Goal: Task Accomplishment & Management: Complete application form

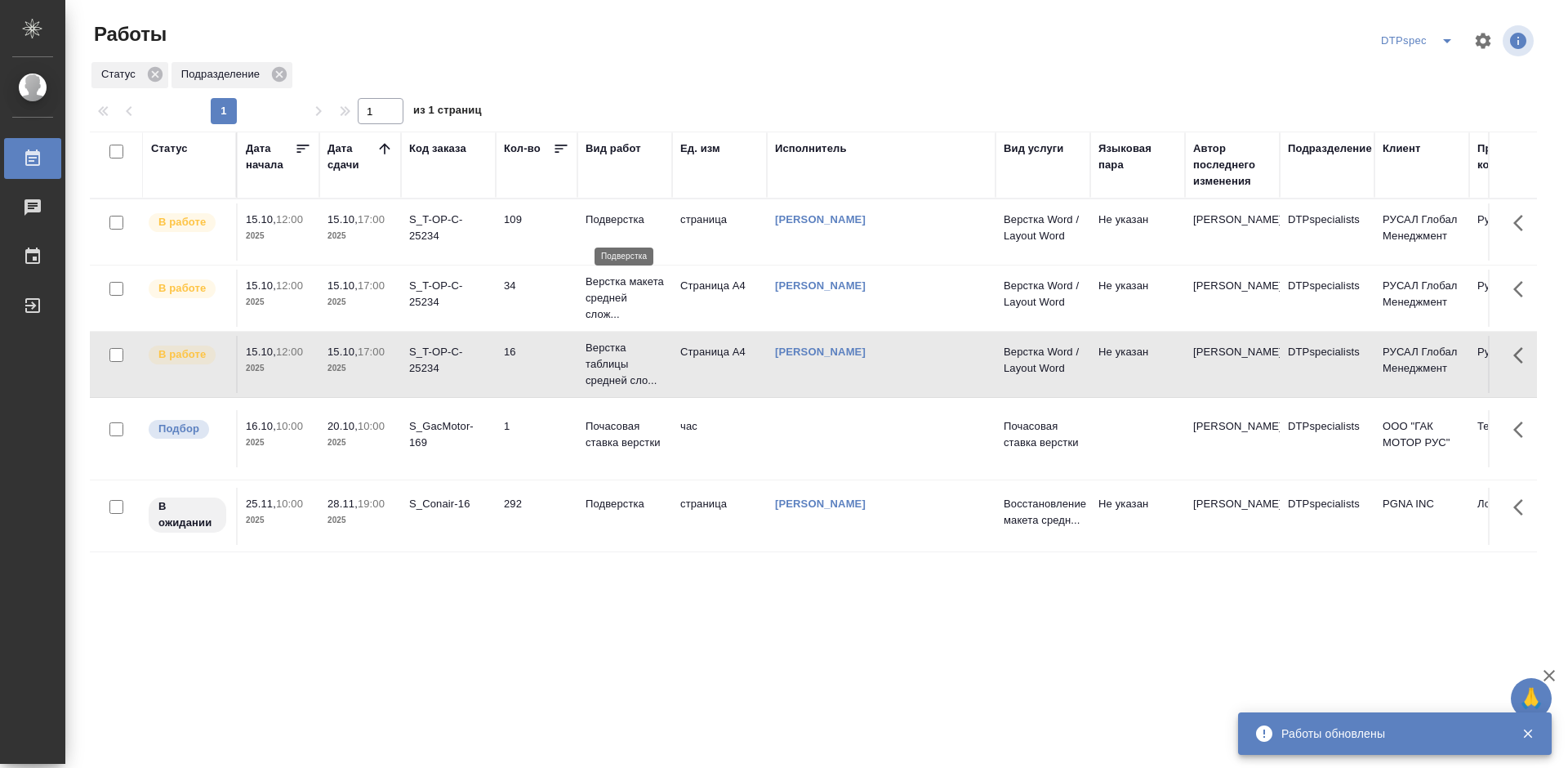
click at [629, 227] on p "Подверстка" at bounding box center [624, 220] width 78 height 17
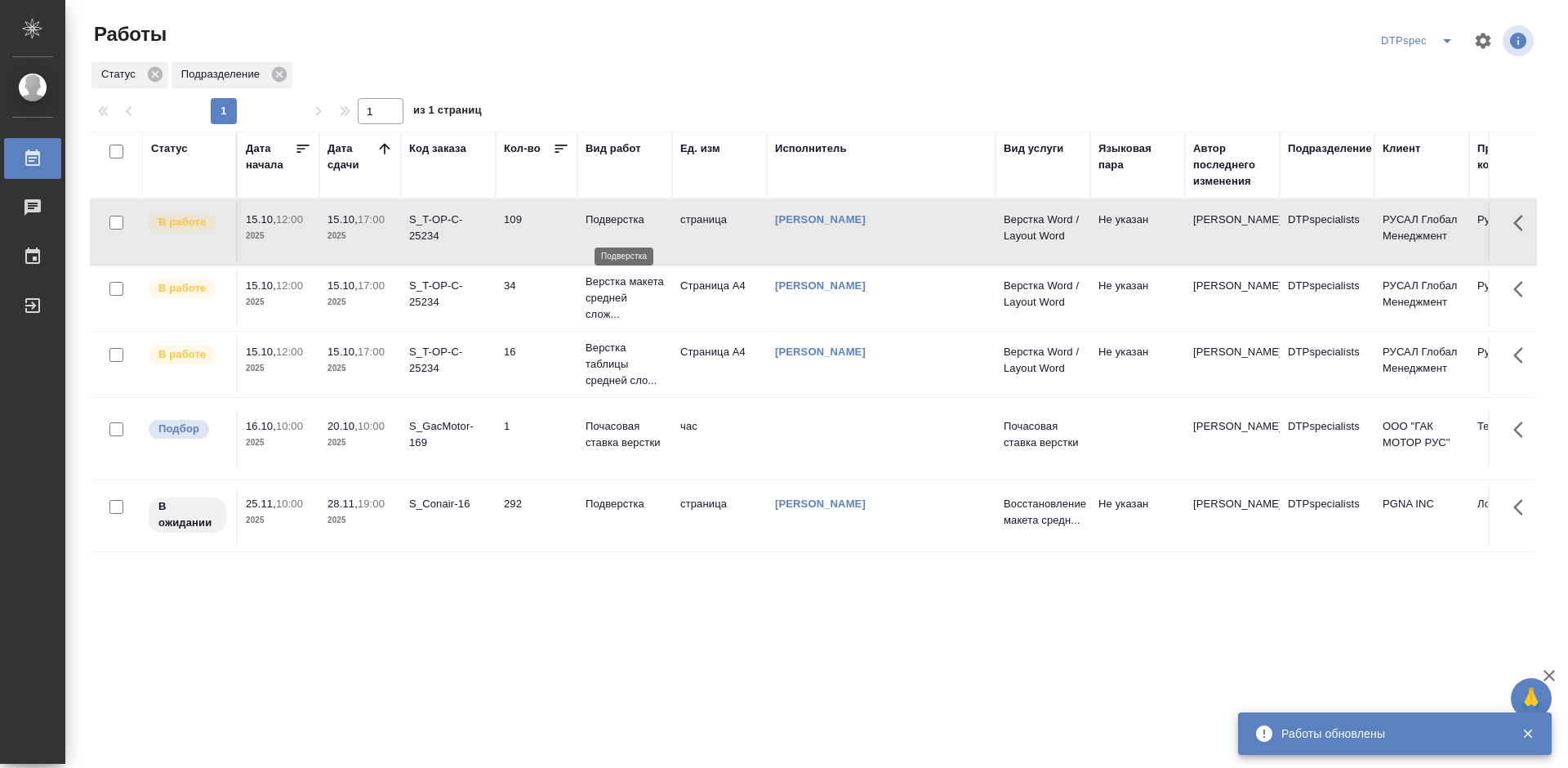
click at [629, 227] on p "Подверстка" at bounding box center [624, 220] width 78 height 17
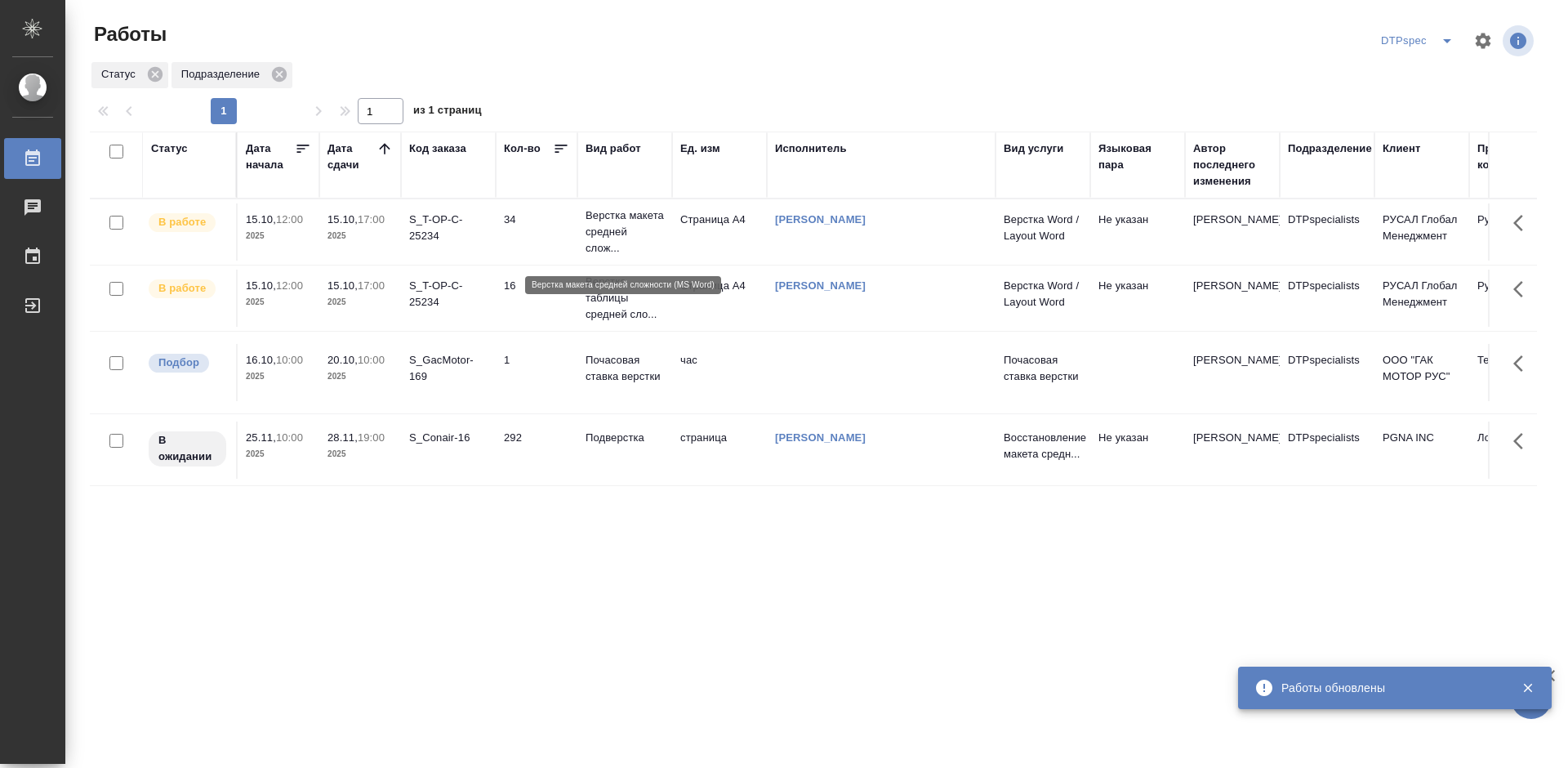
click at [626, 244] on p "Верстка макета средней слож..." at bounding box center [624, 232] width 78 height 49
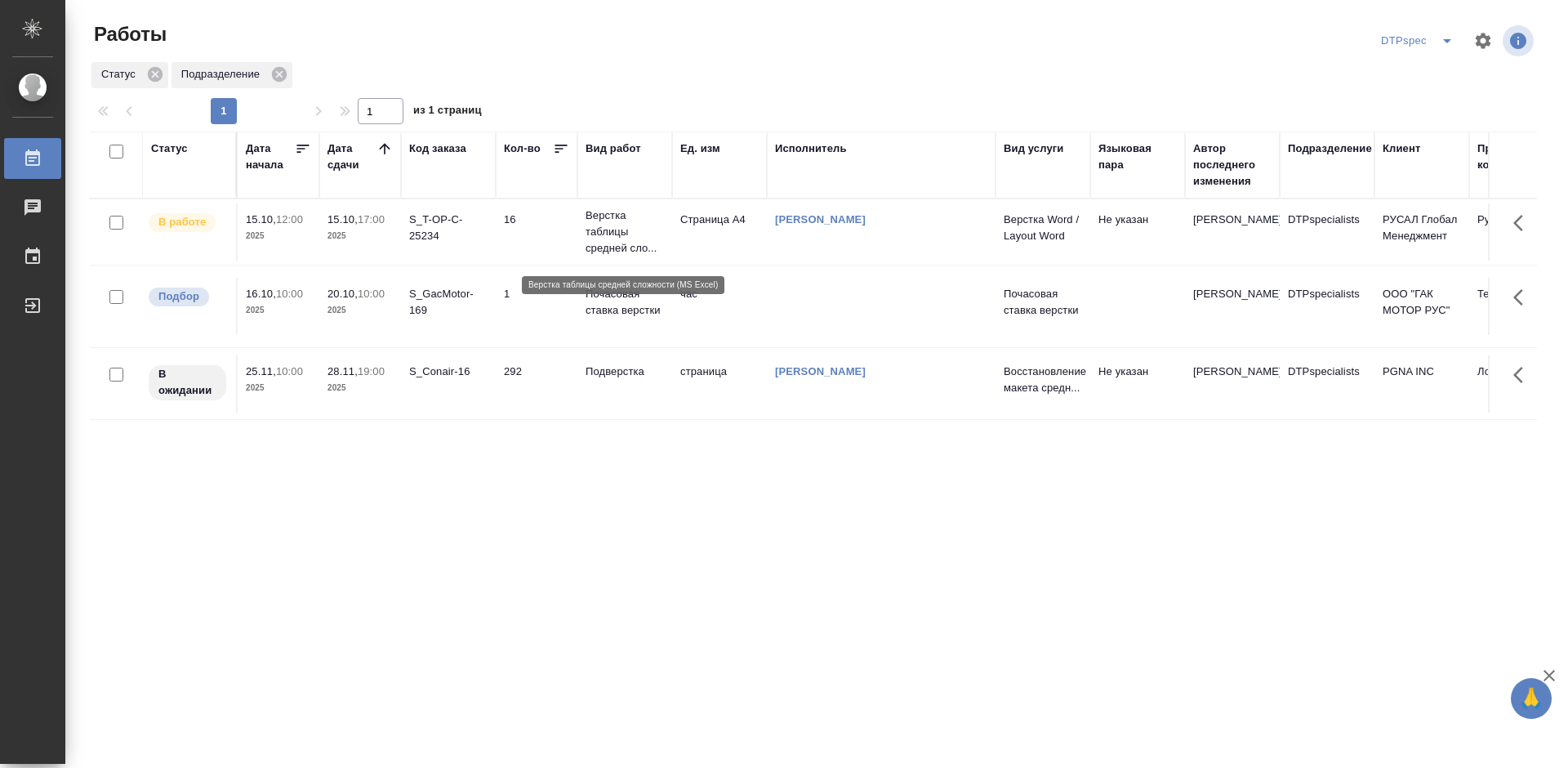
click at [611, 247] on p "Верстка таблицы средней сло..." at bounding box center [624, 232] width 78 height 49
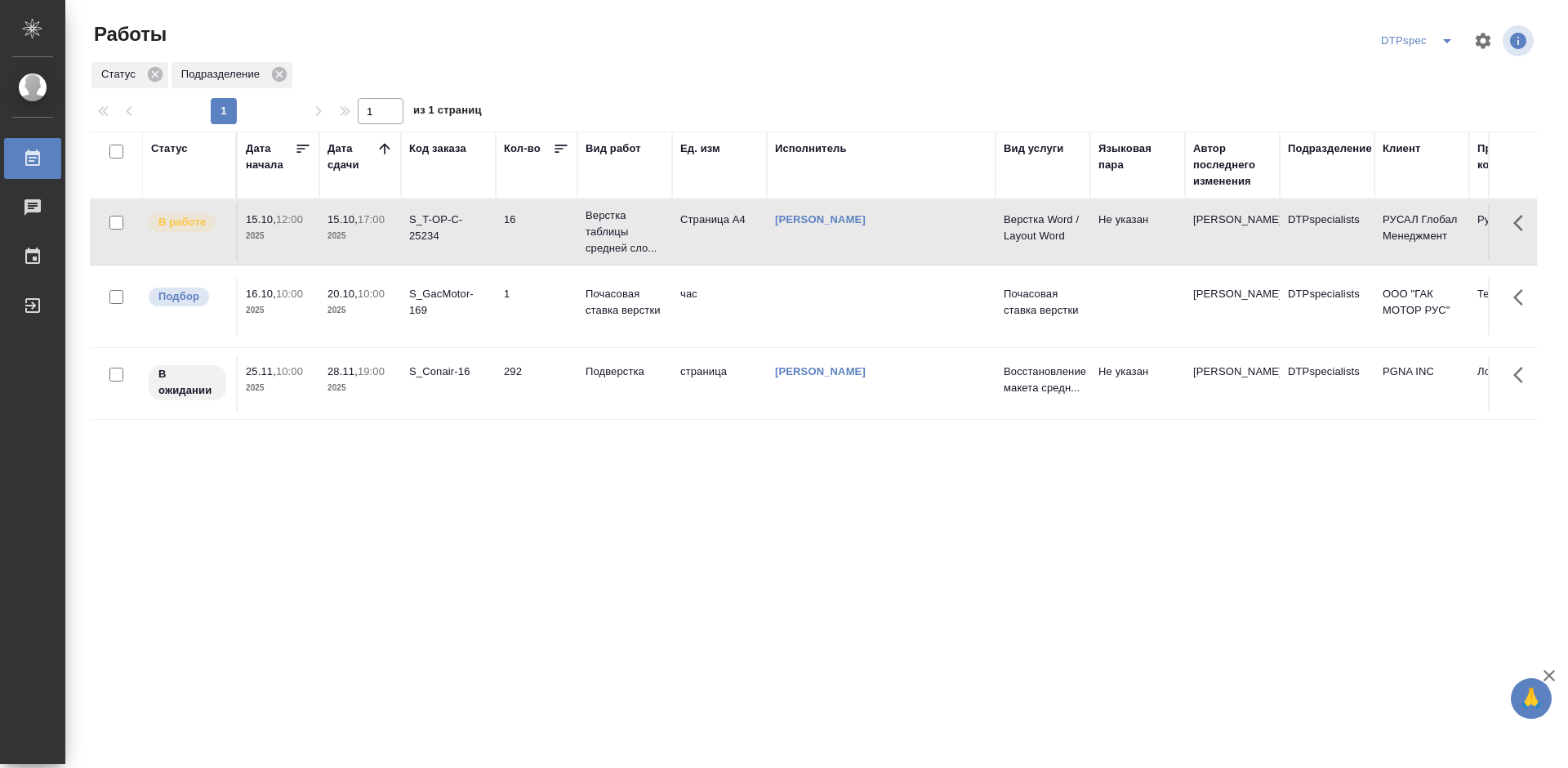
click at [418, 242] on div "S_T-OP-C-25234" at bounding box center [448, 227] width 78 height 32
click at [610, 242] on p "Верстка таблицы средней сло..." at bounding box center [624, 232] width 78 height 49
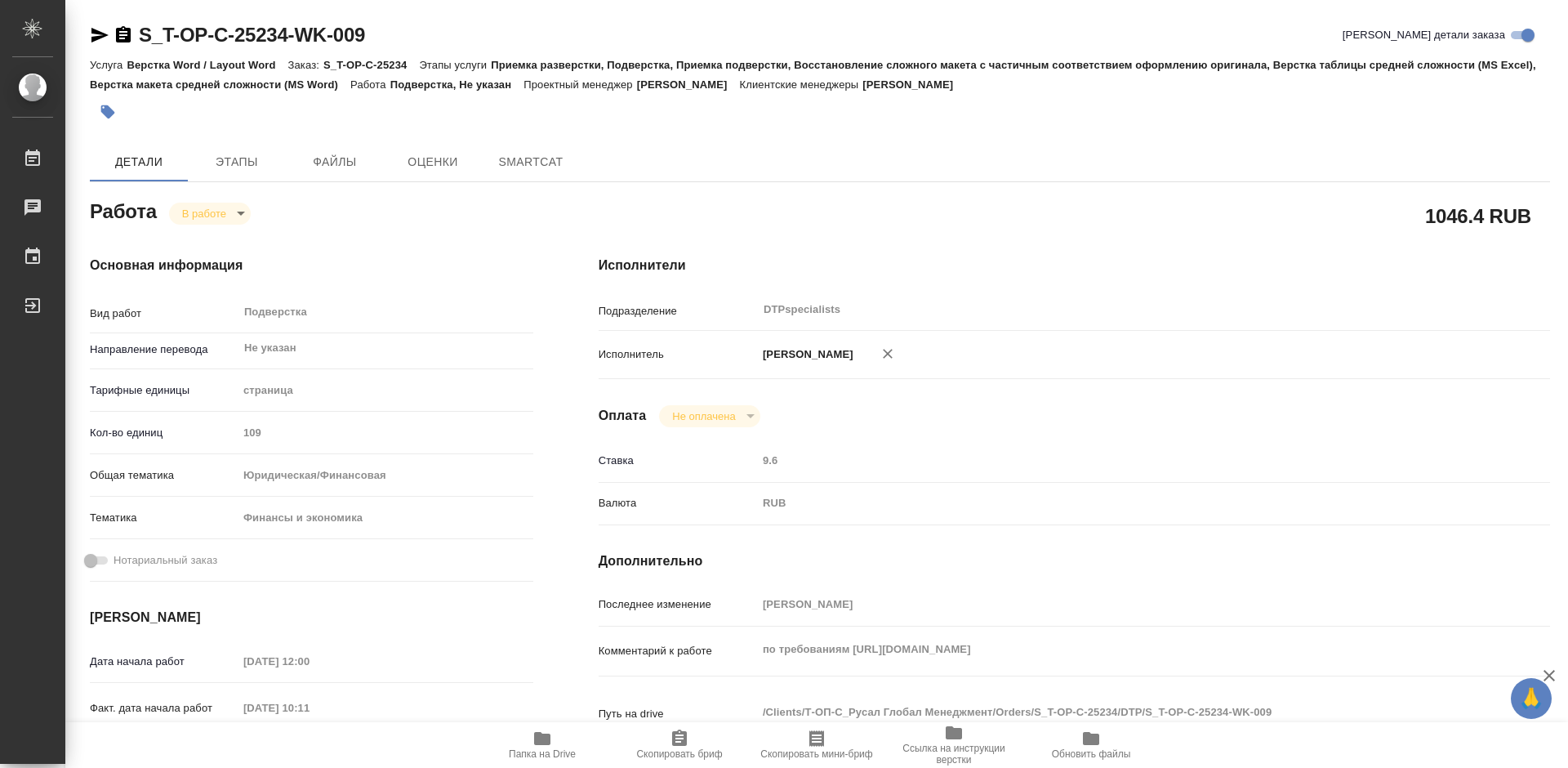
type textarea "x"
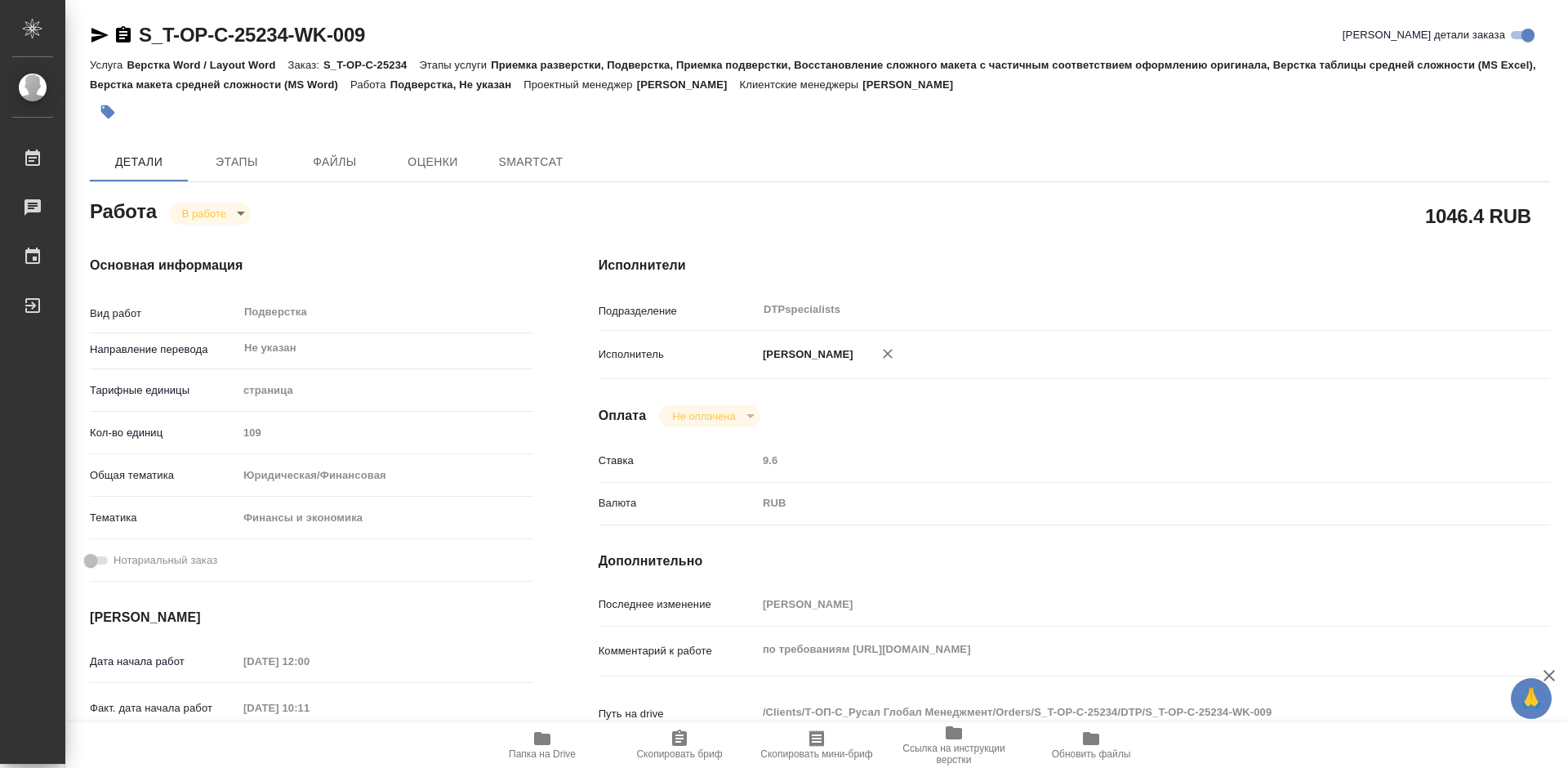
type textarea "x"
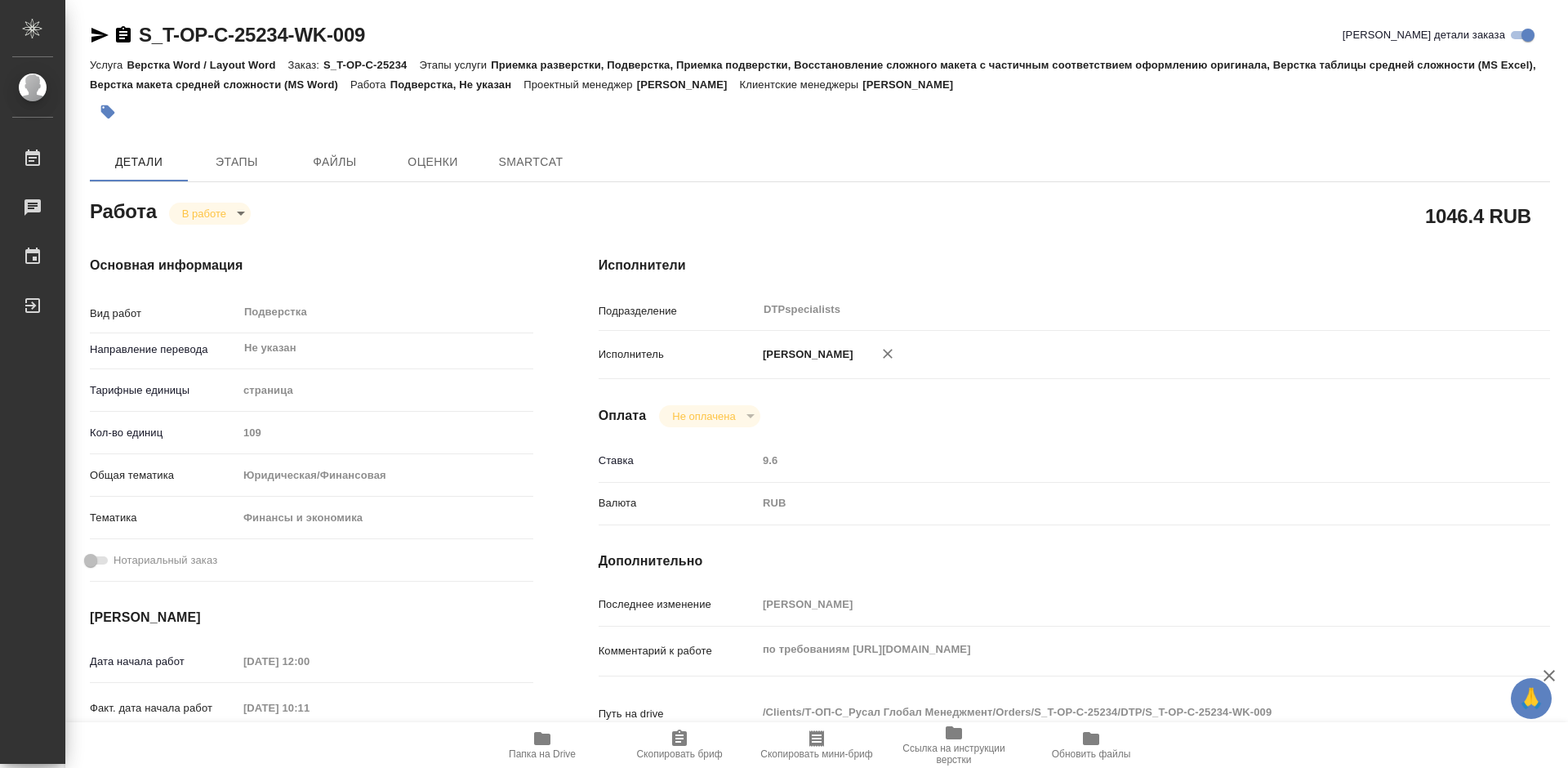
type textarea "x"
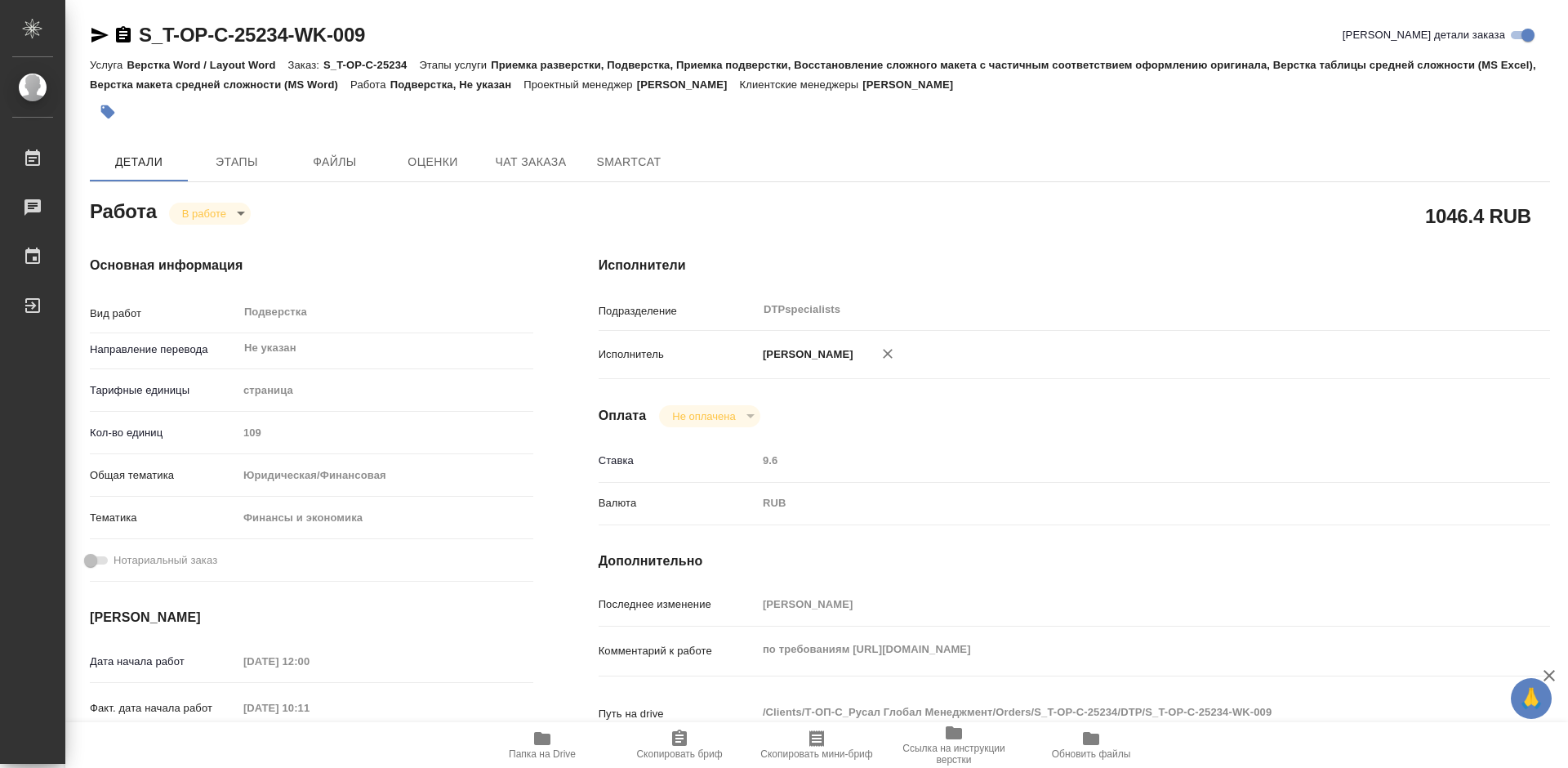
type textarea "x"
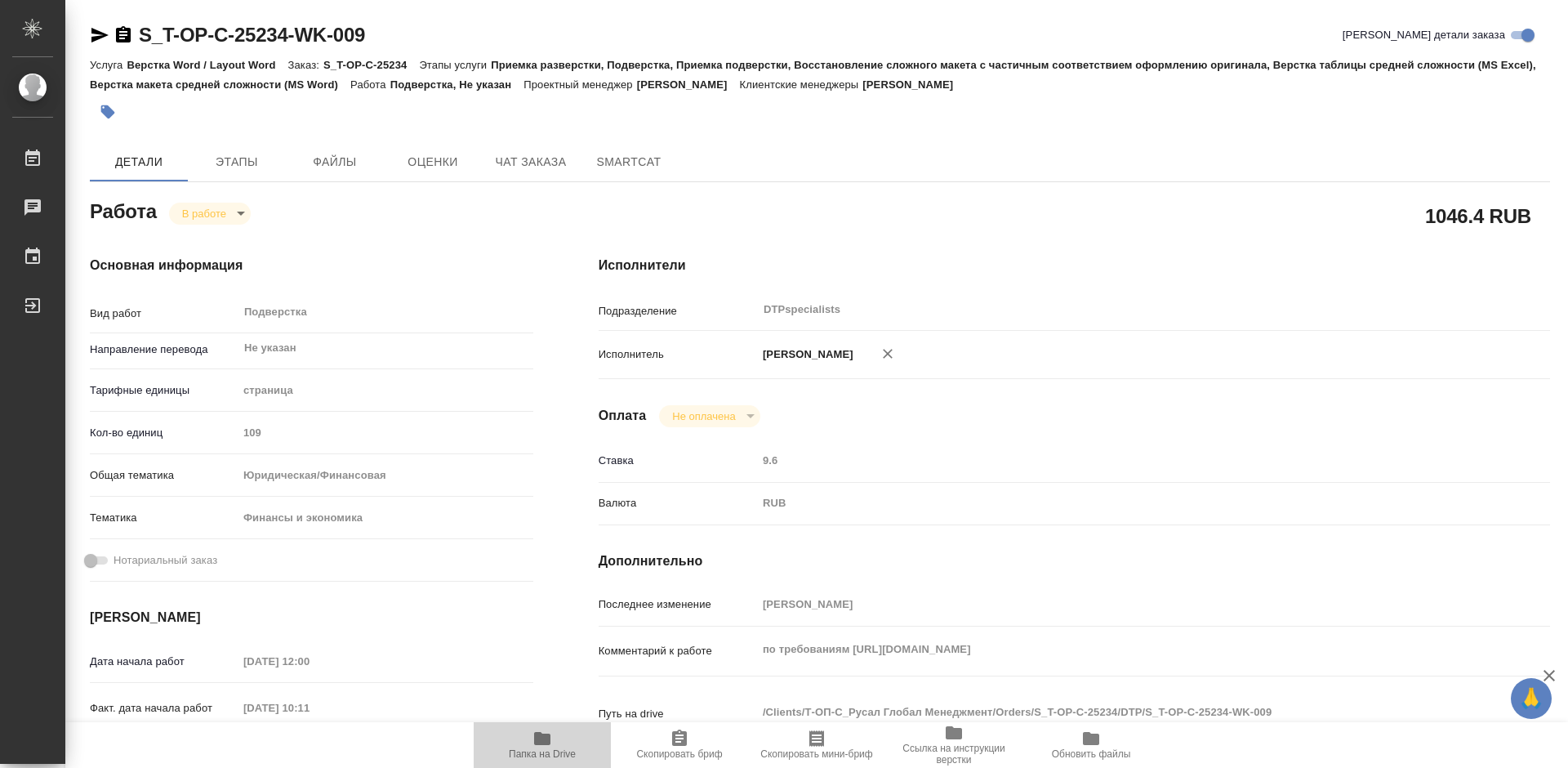
click at [559, 753] on span "Папка на Drive" at bounding box center [542, 754] width 67 height 12
type textarea "x"
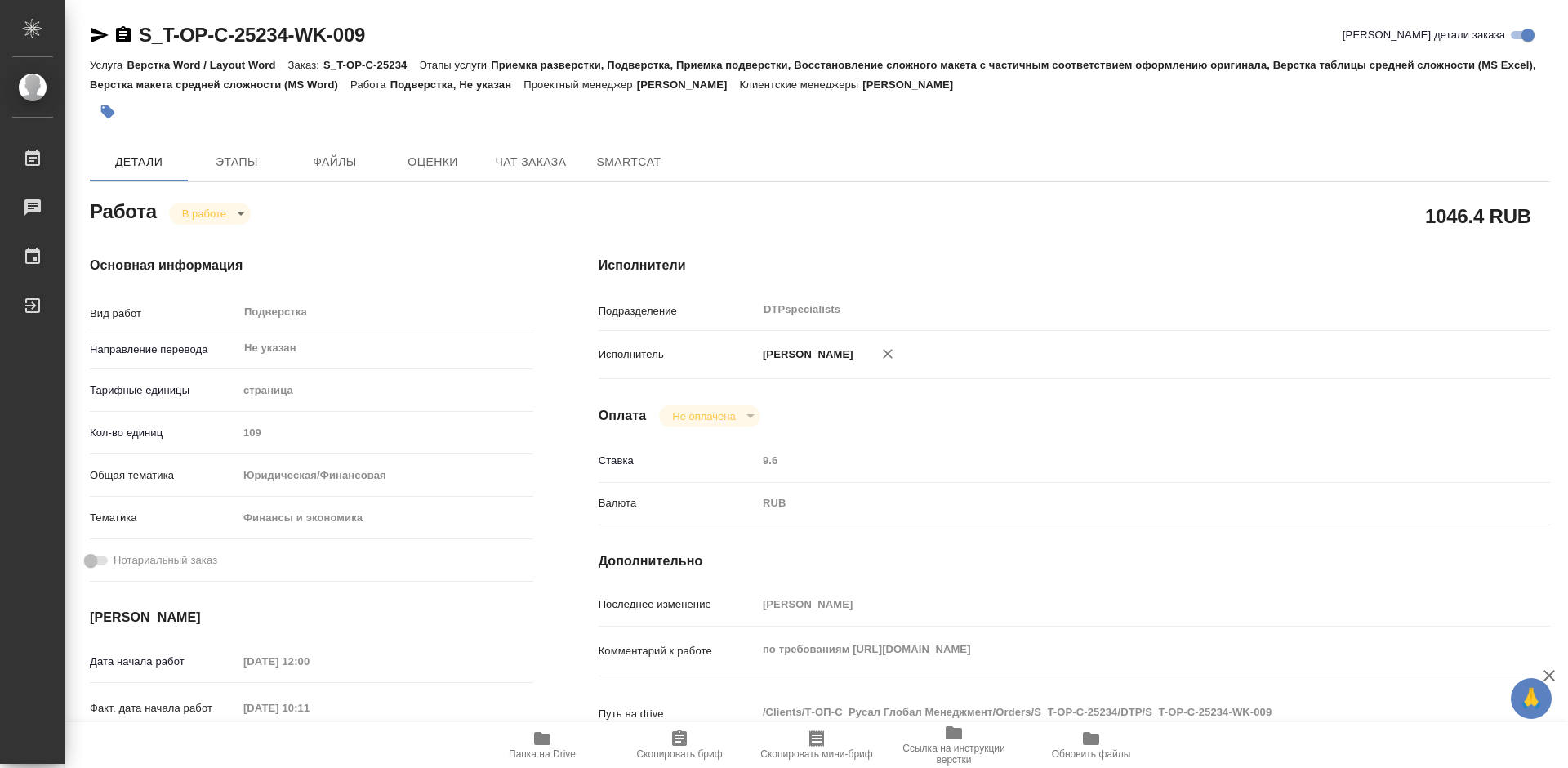
type textarea "x"
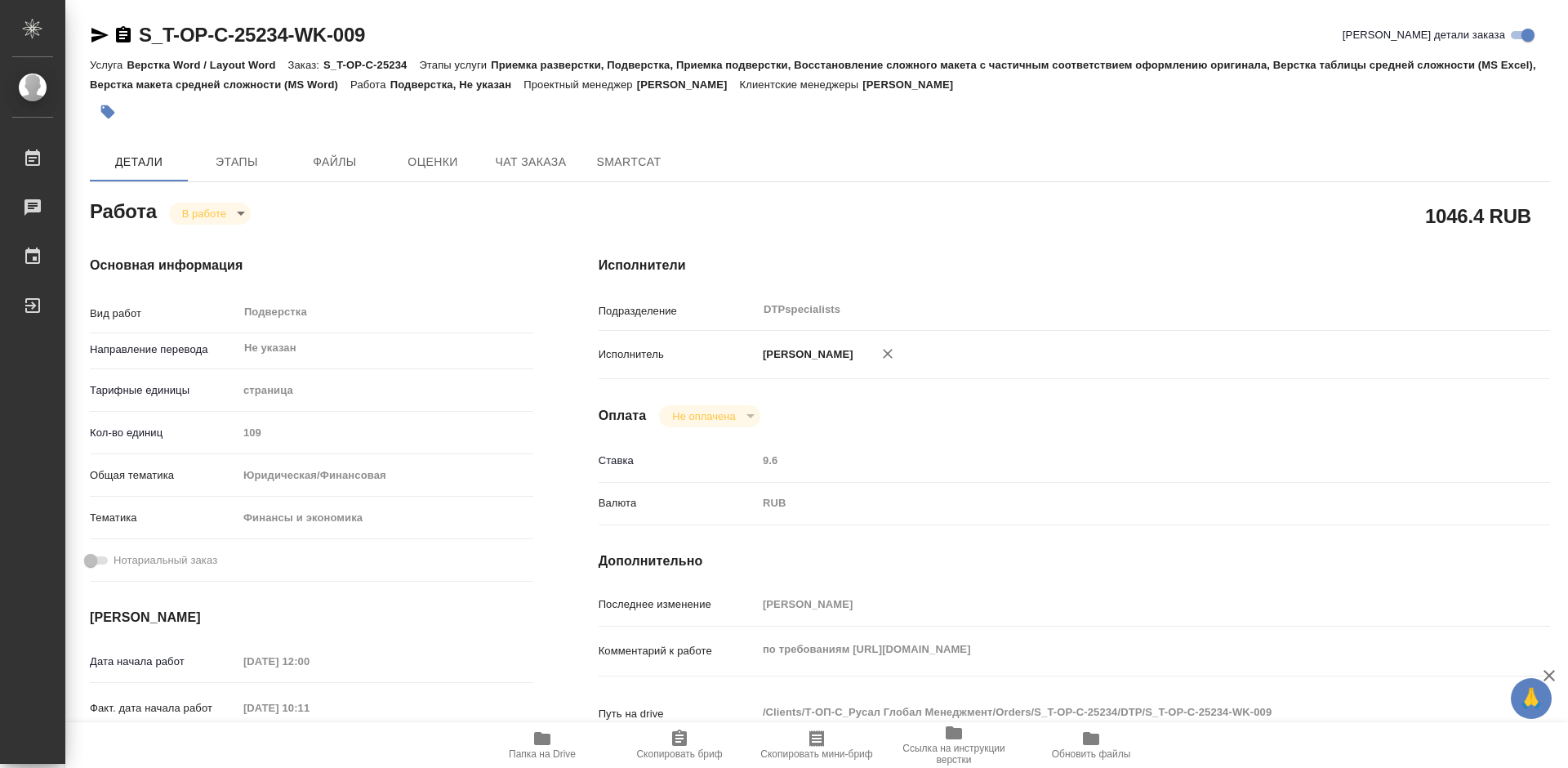
type textarea "x"
click at [205, 214] on body "🙏 .cls-1 fill:#fff; AWATERA Работы 0 Чаты График Выйти S_T-OP-C-25234-WK-009 Кр…" at bounding box center [784, 384] width 1568 height 768
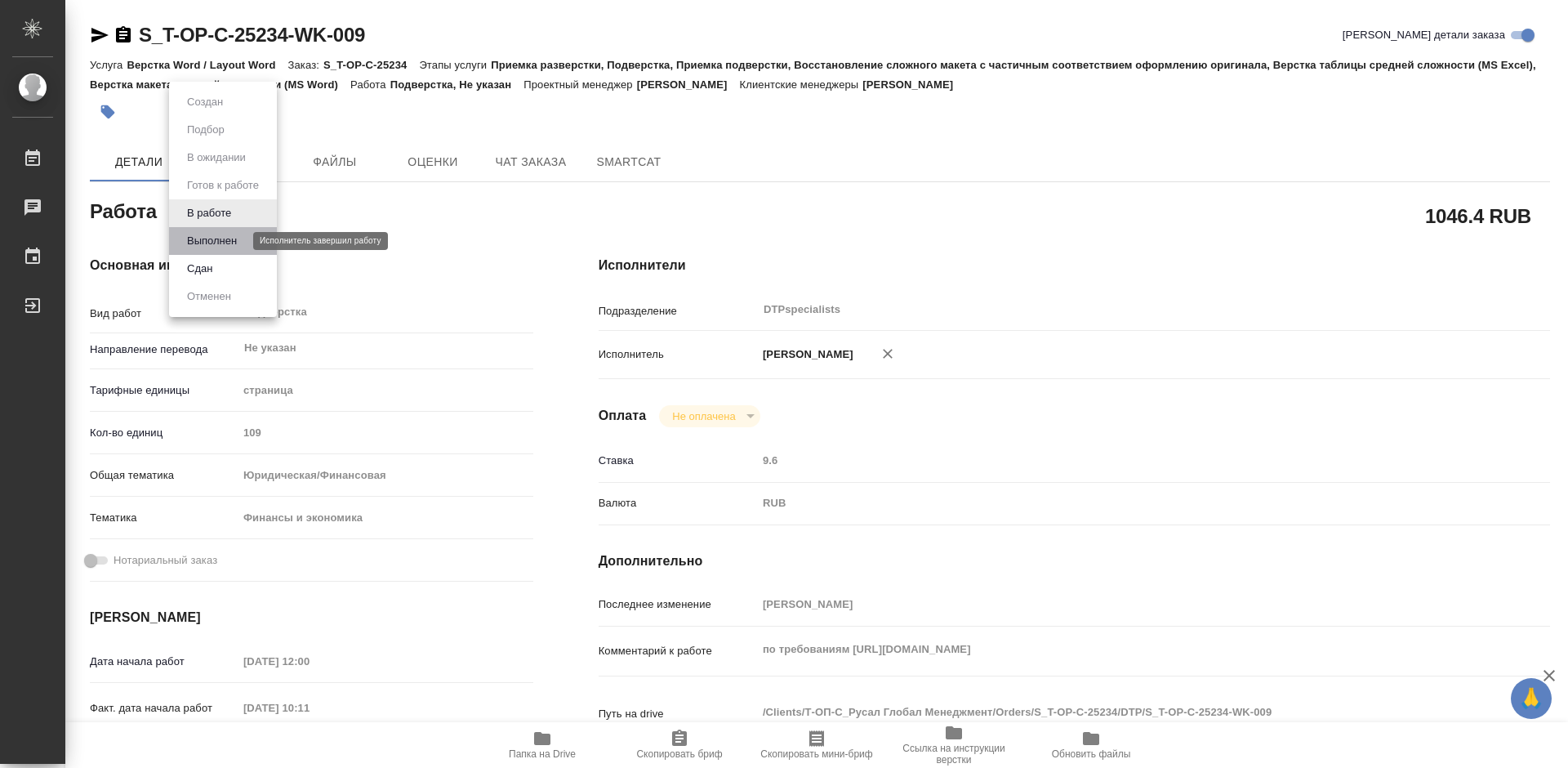
click at [212, 232] on button "Выполнен" at bounding box center [212, 241] width 60 height 18
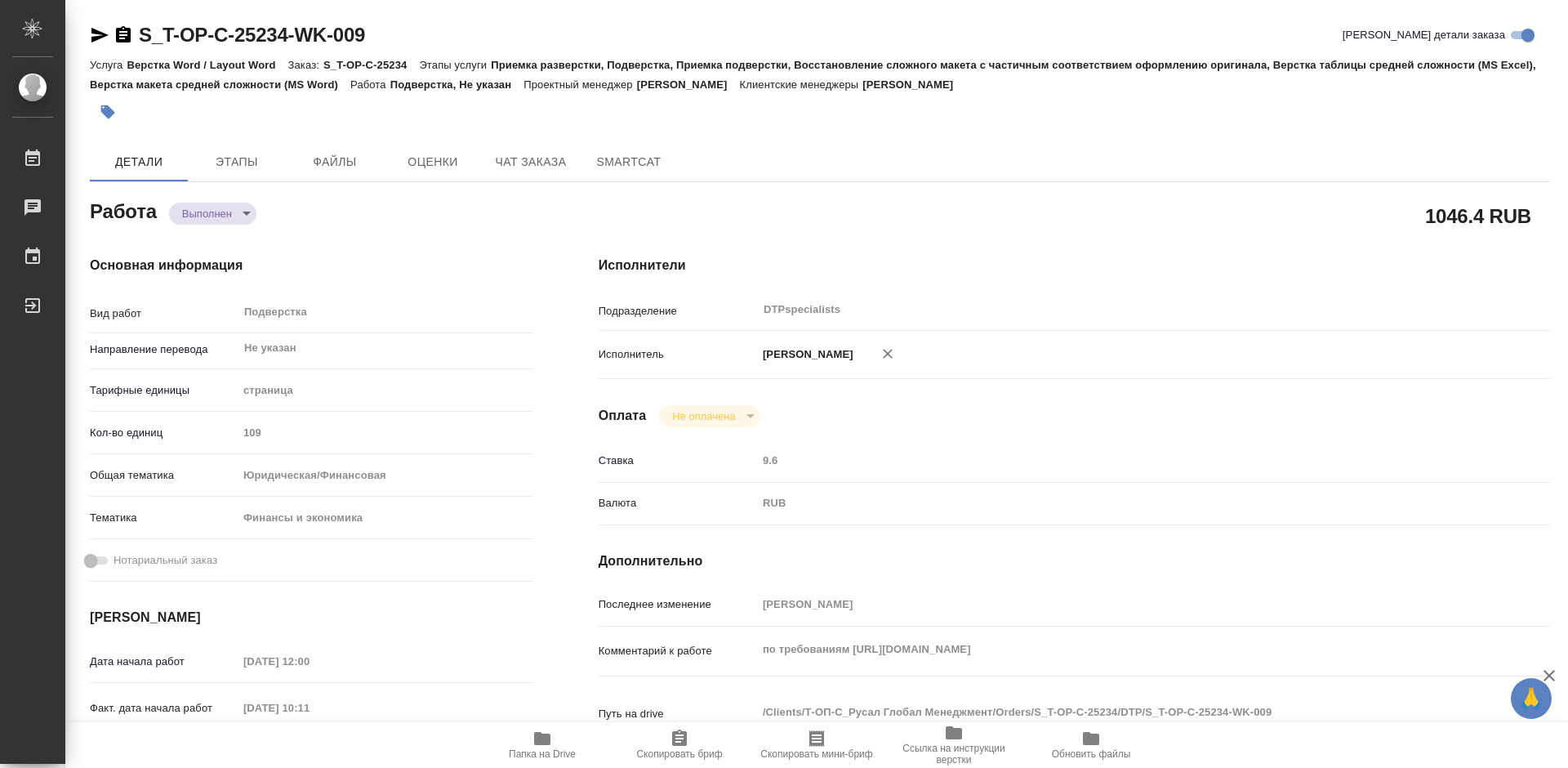
type textarea "x"
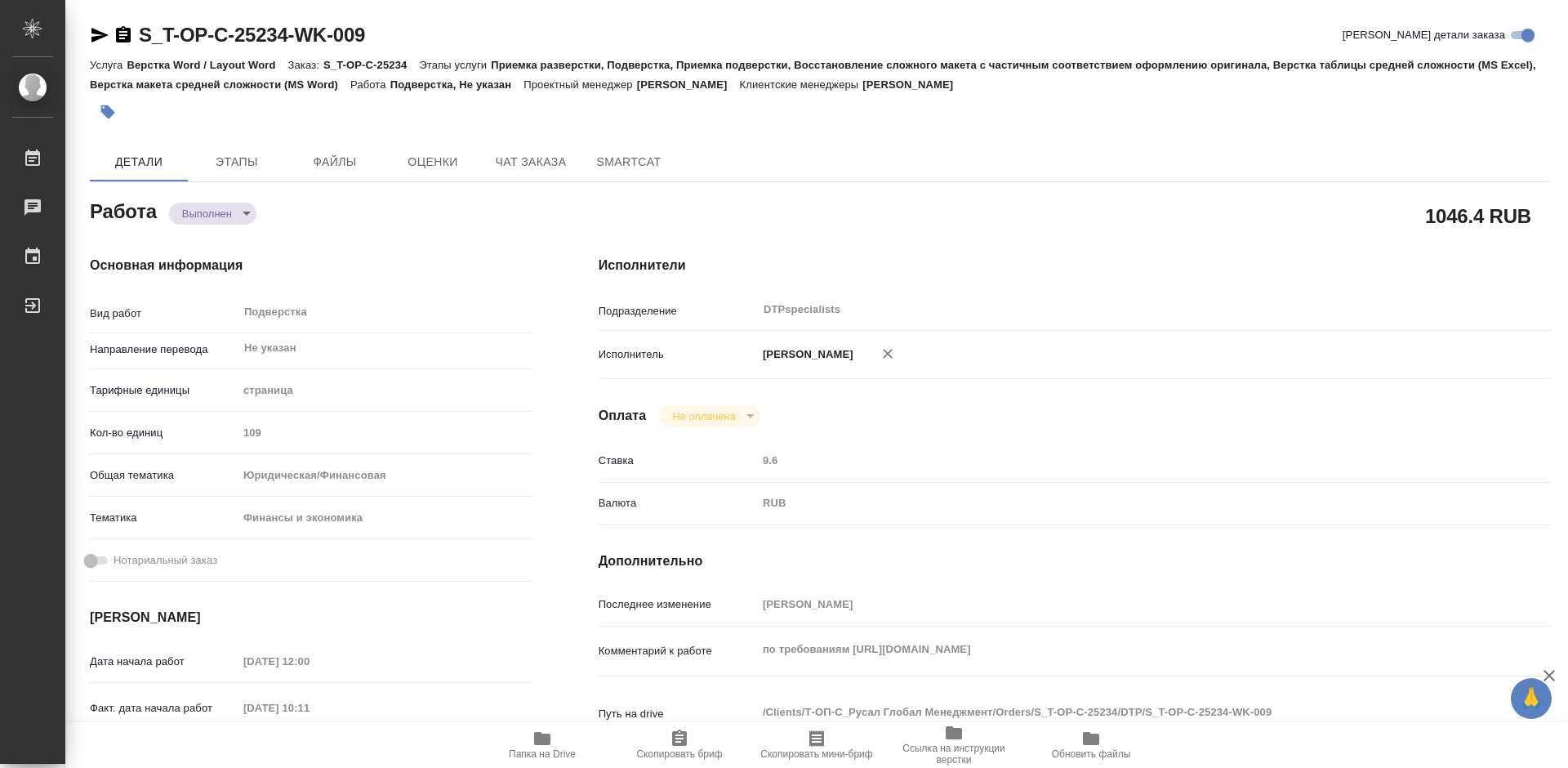
type textarea "x"
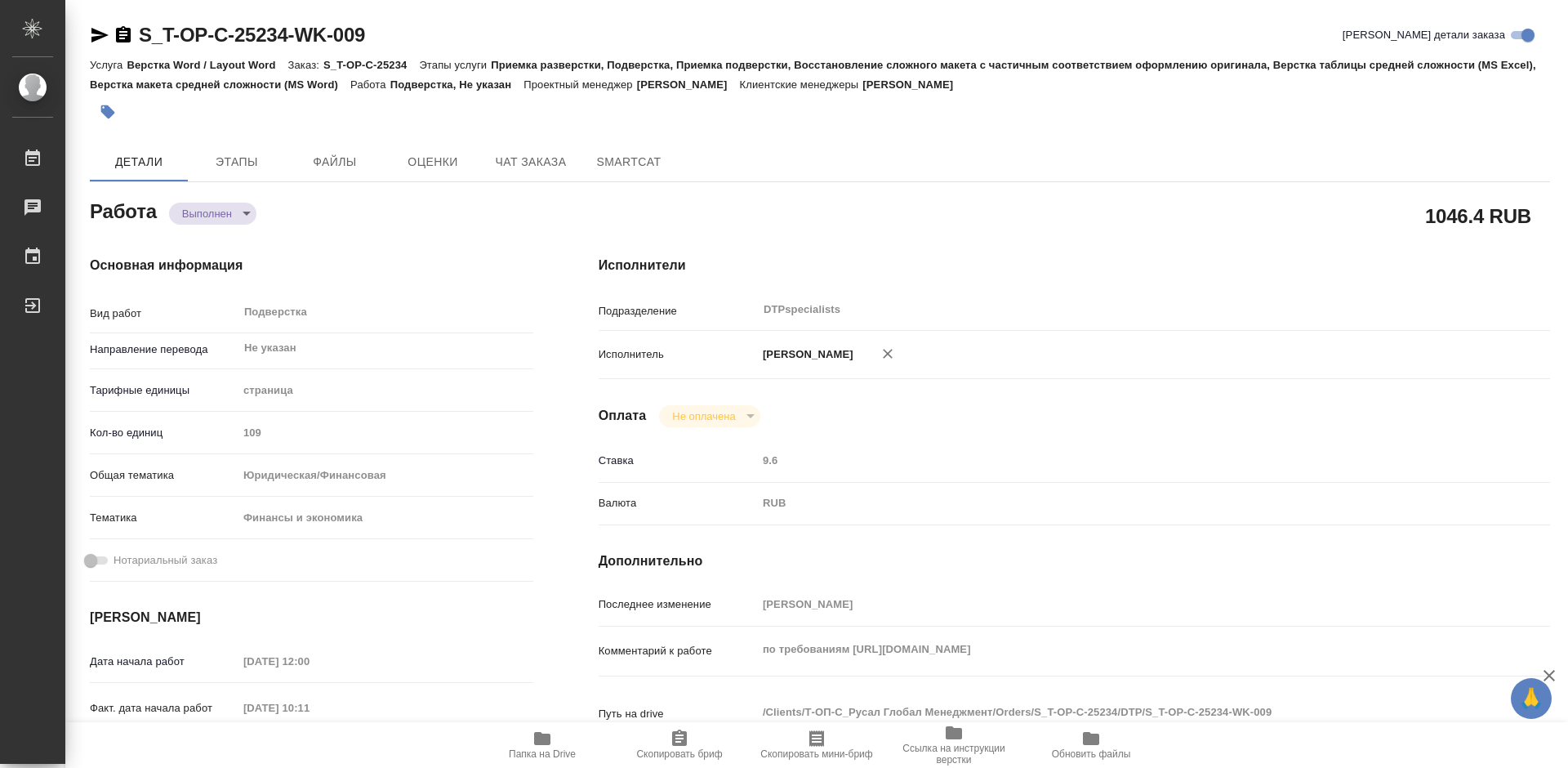
type textarea "x"
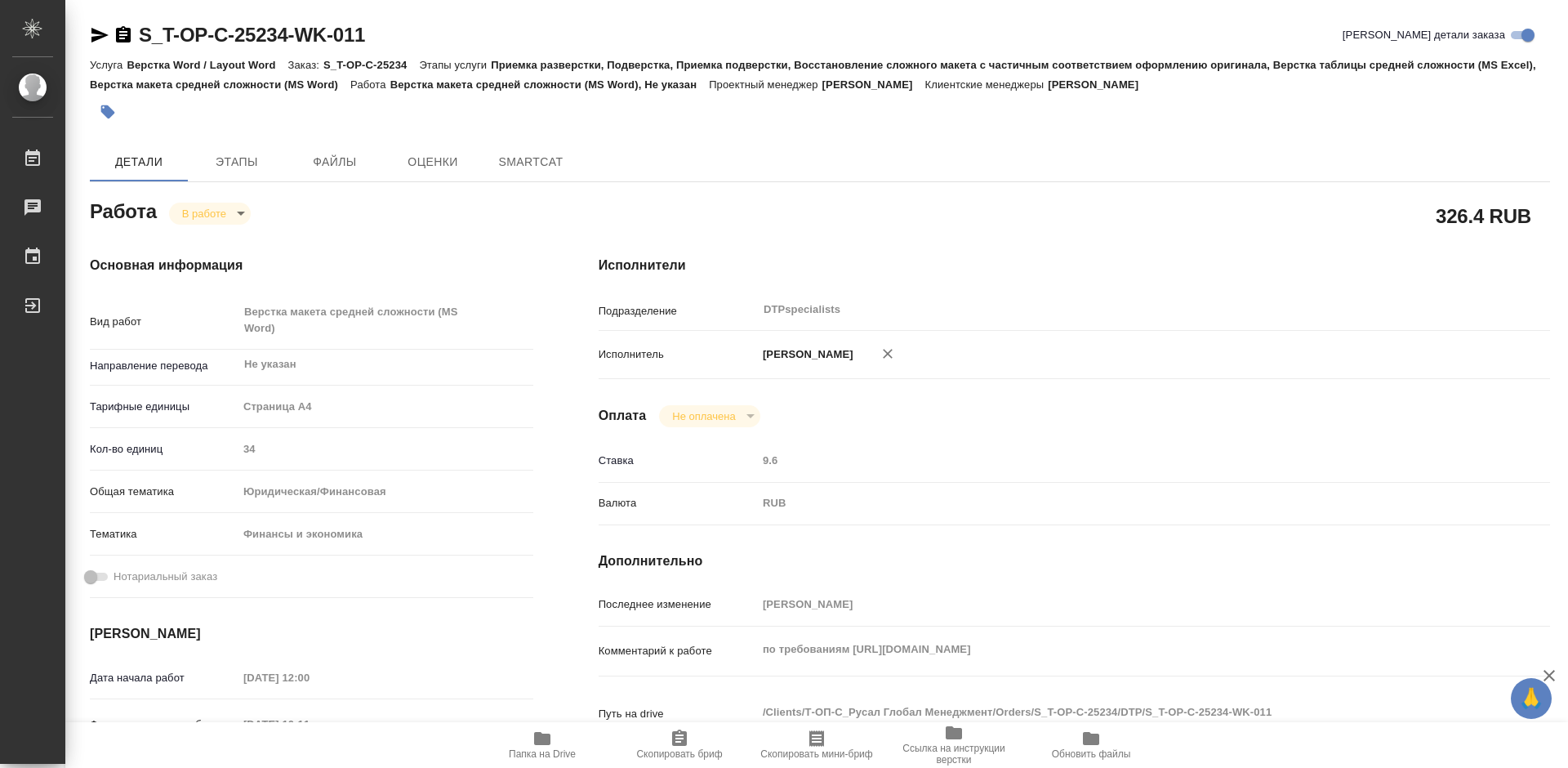
type textarea "x"
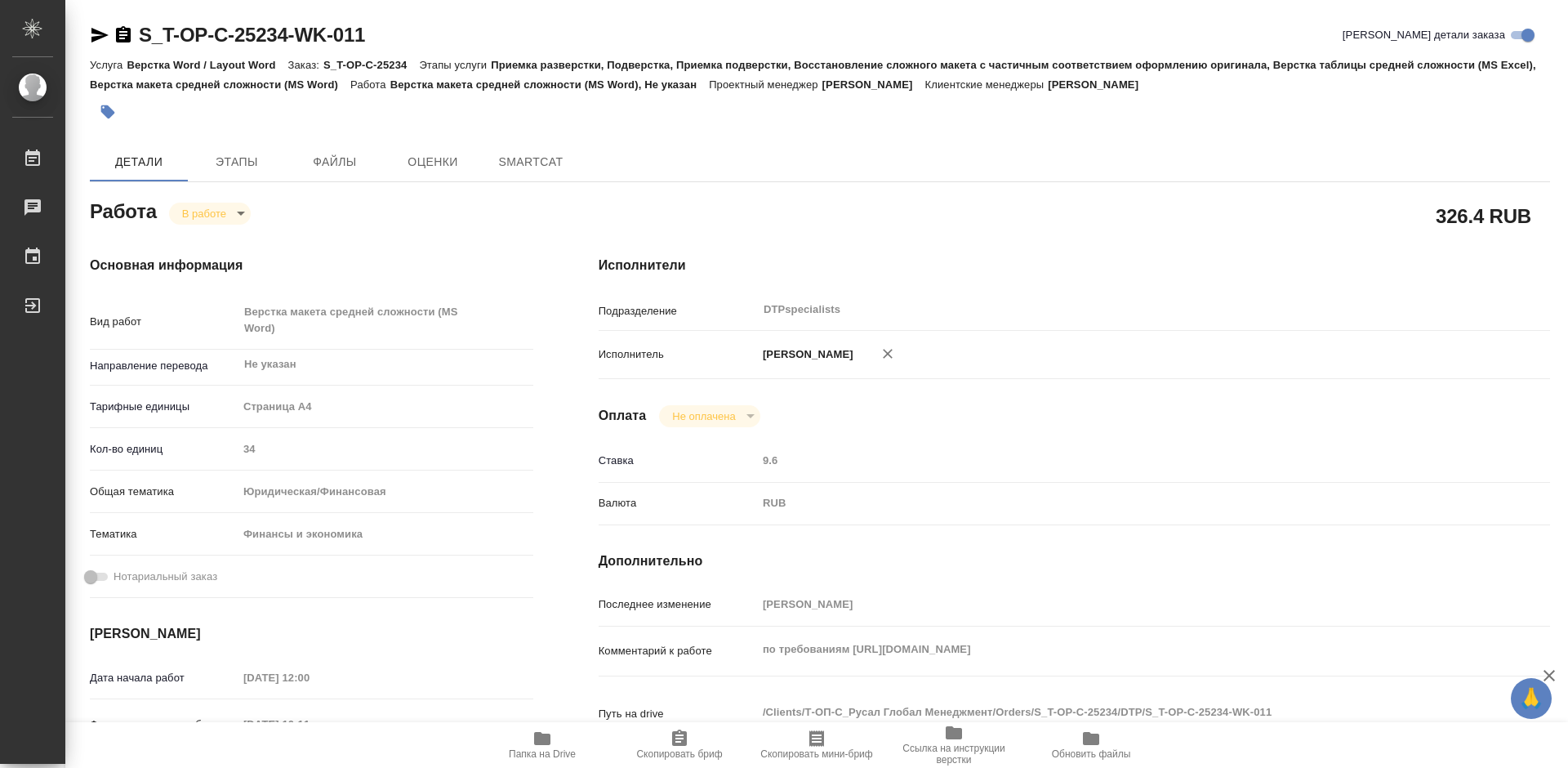
type textarea "x"
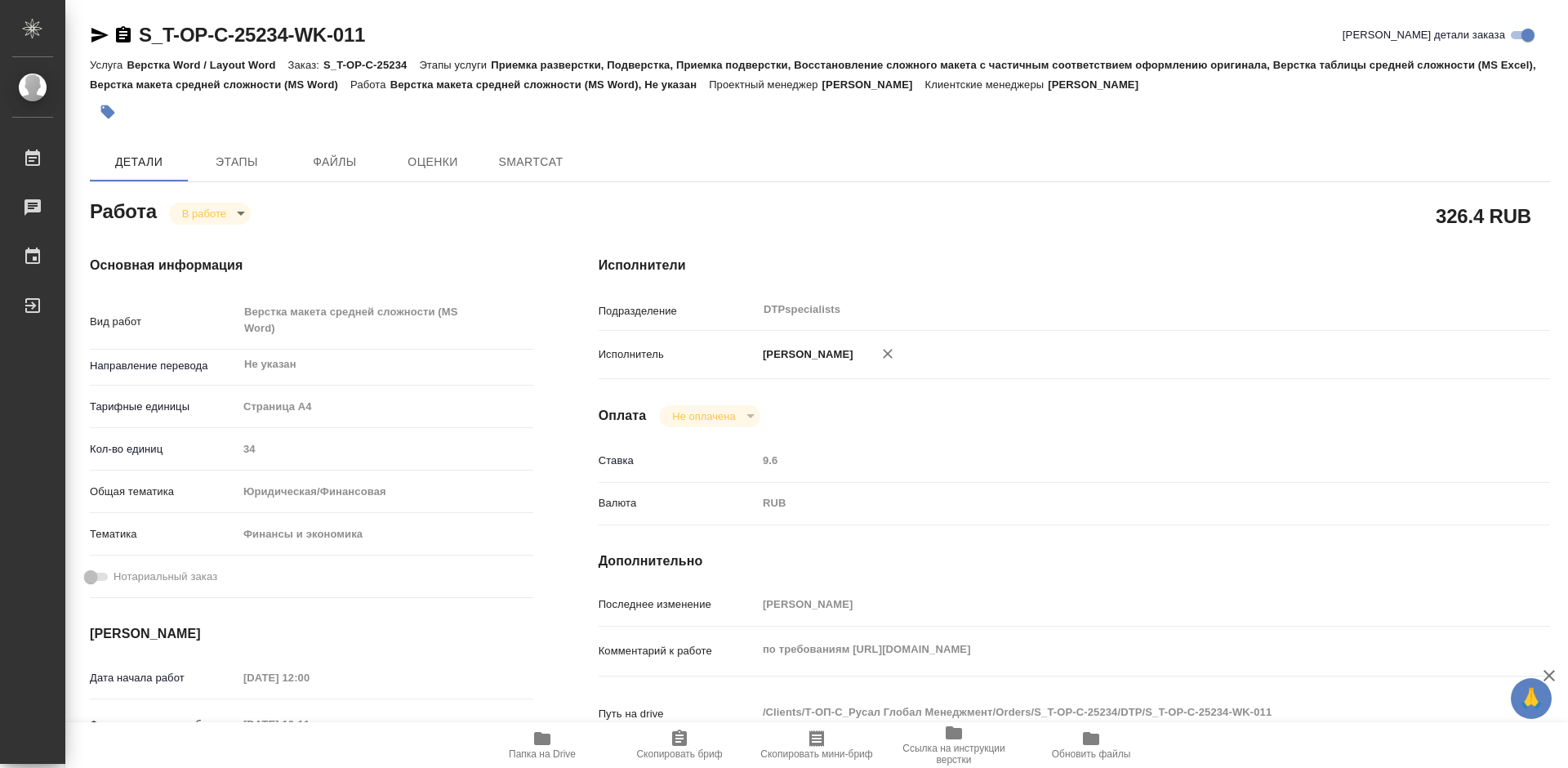
type textarea "x"
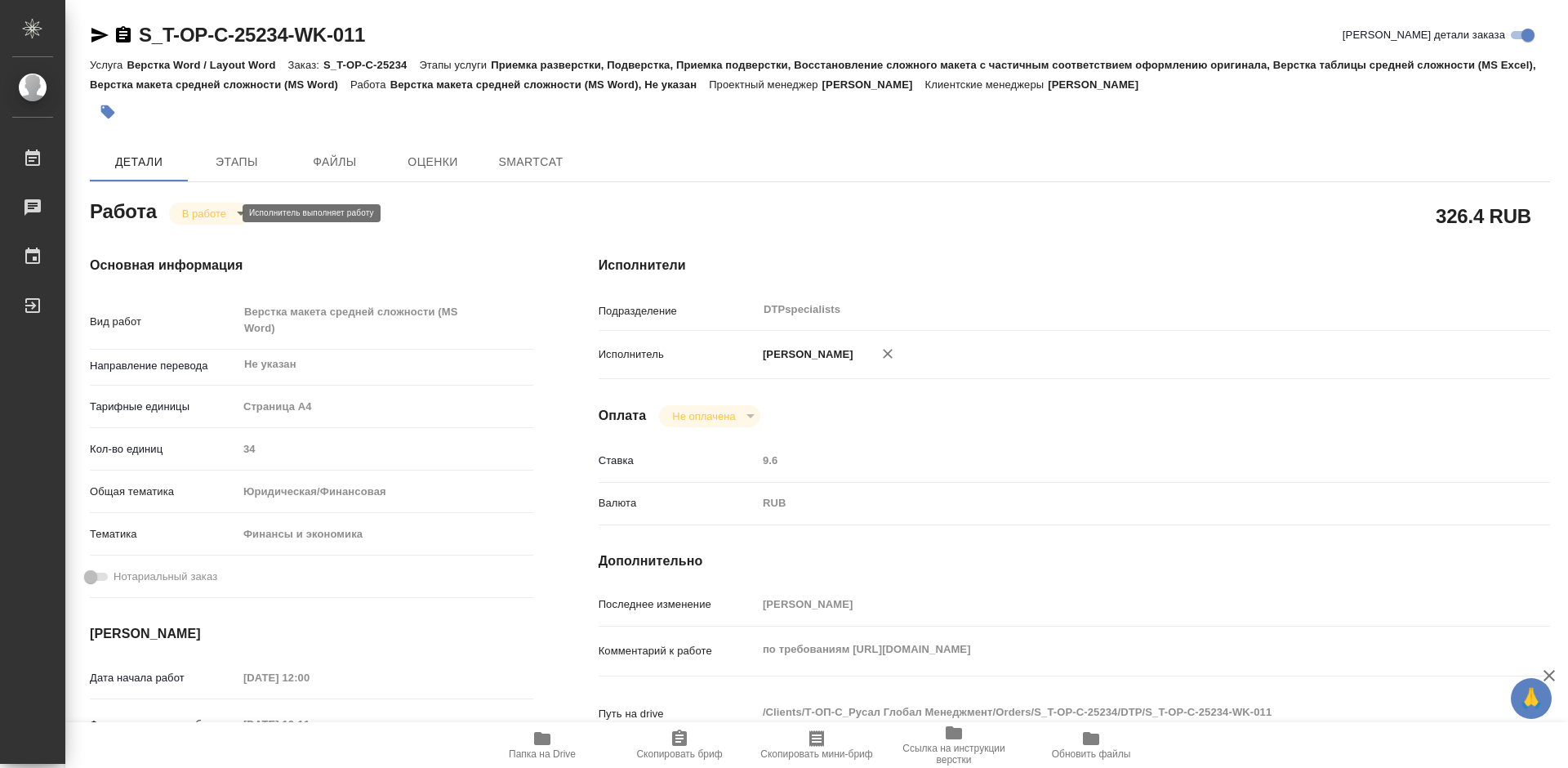
click at [188, 215] on body "🙏 .cls-1 fill:#fff; AWATERA Работы Чаты График Выйти S_T-OP-C-25234-WK-011 Крат…" at bounding box center [784, 384] width 1568 height 768
type textarea "x"
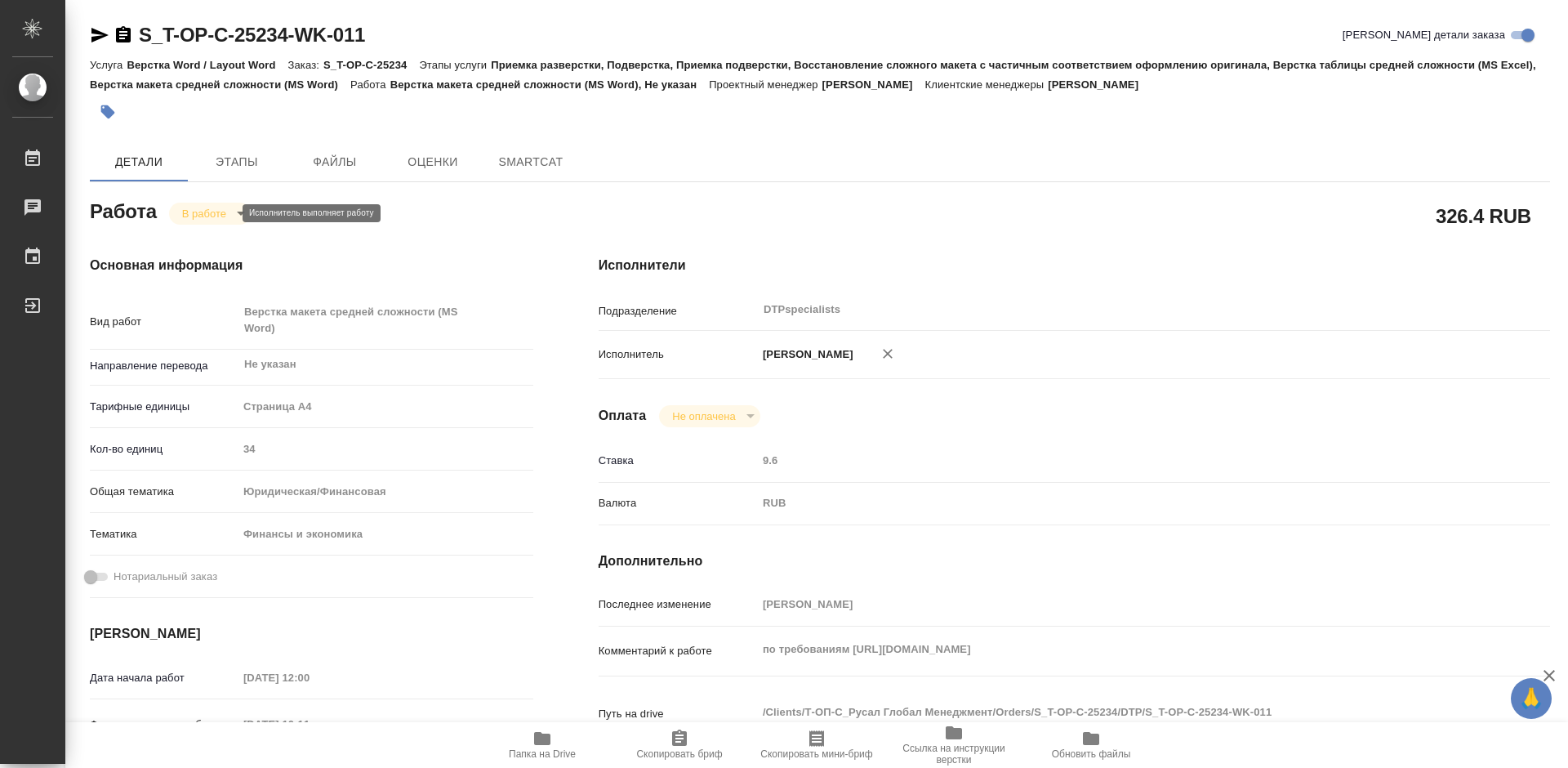
type textarea "x"
click at [192, 233] on button "Выполнен" at bounding box center [212, 241] width 60 height 18
type textarea "x"
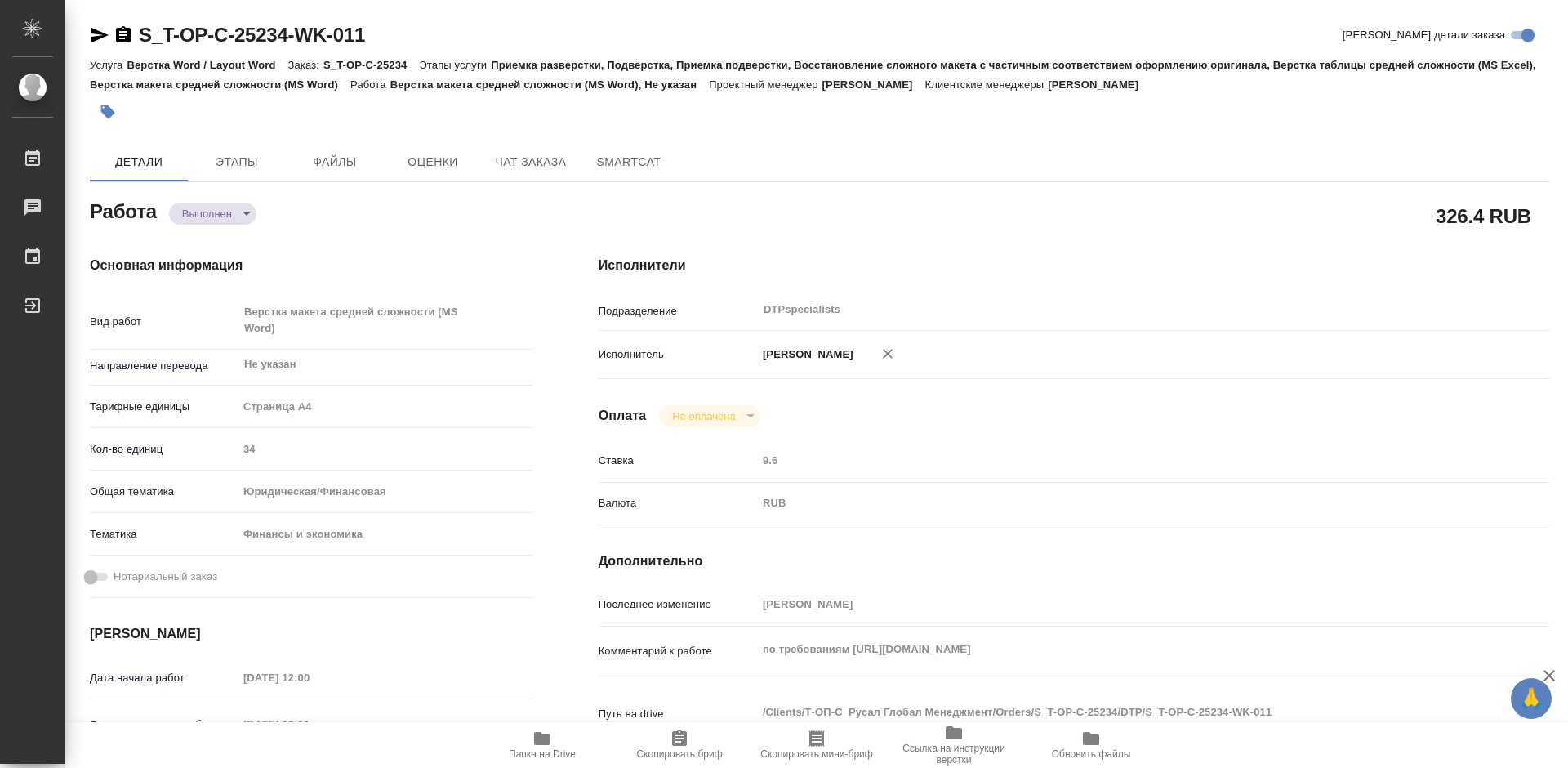
type textarea "x"
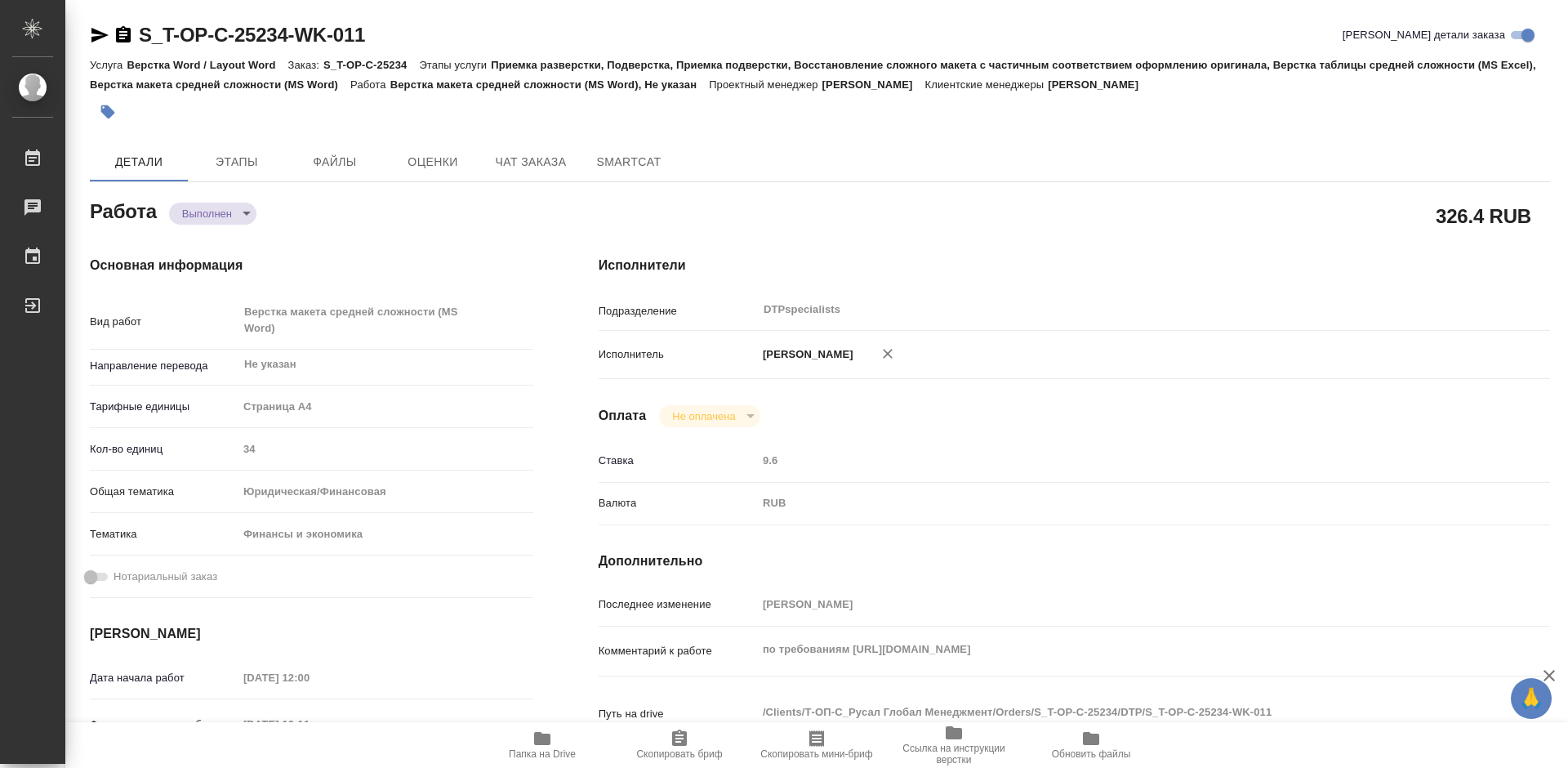
type textarea "x"
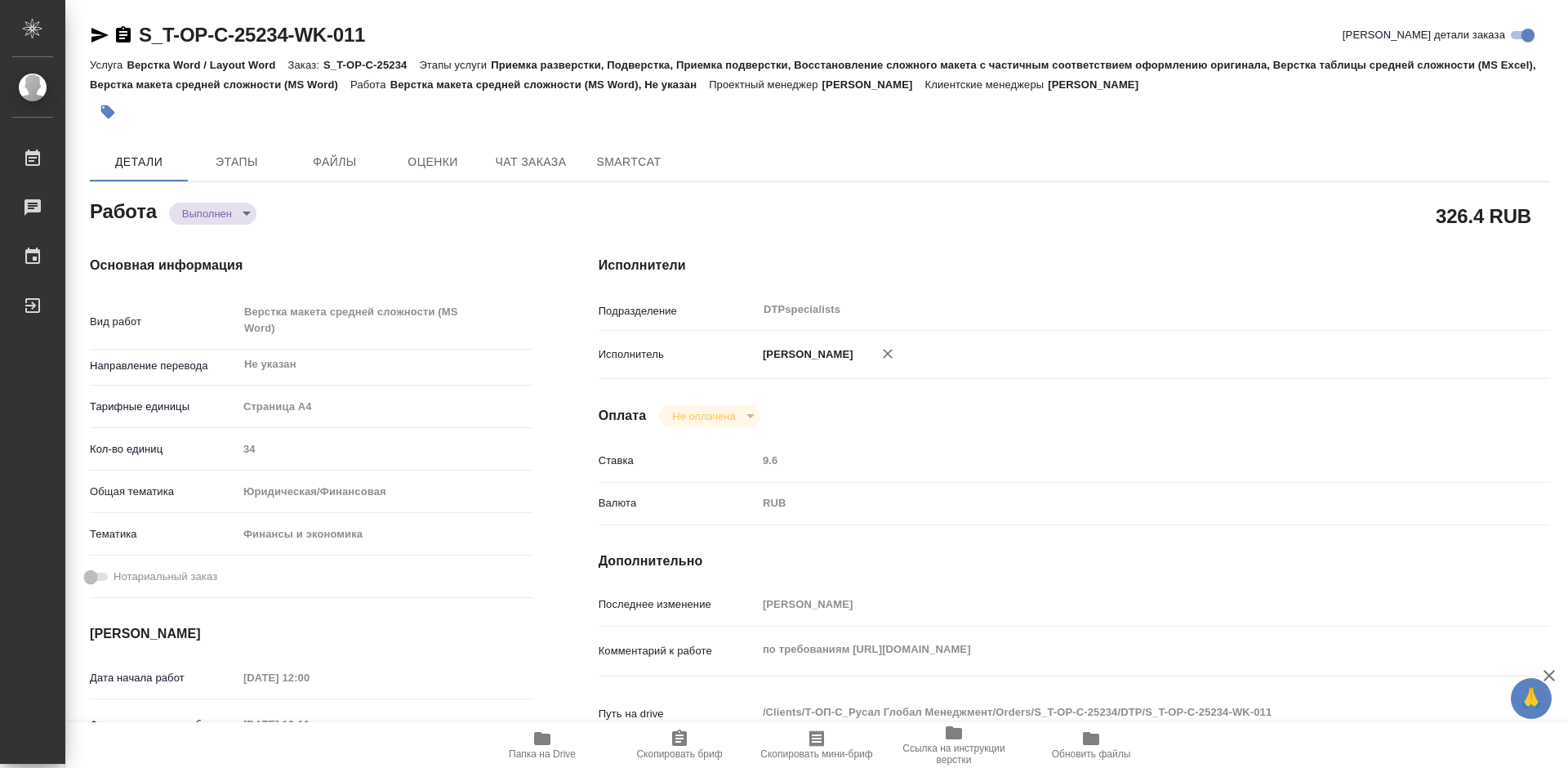
type textarea "x"
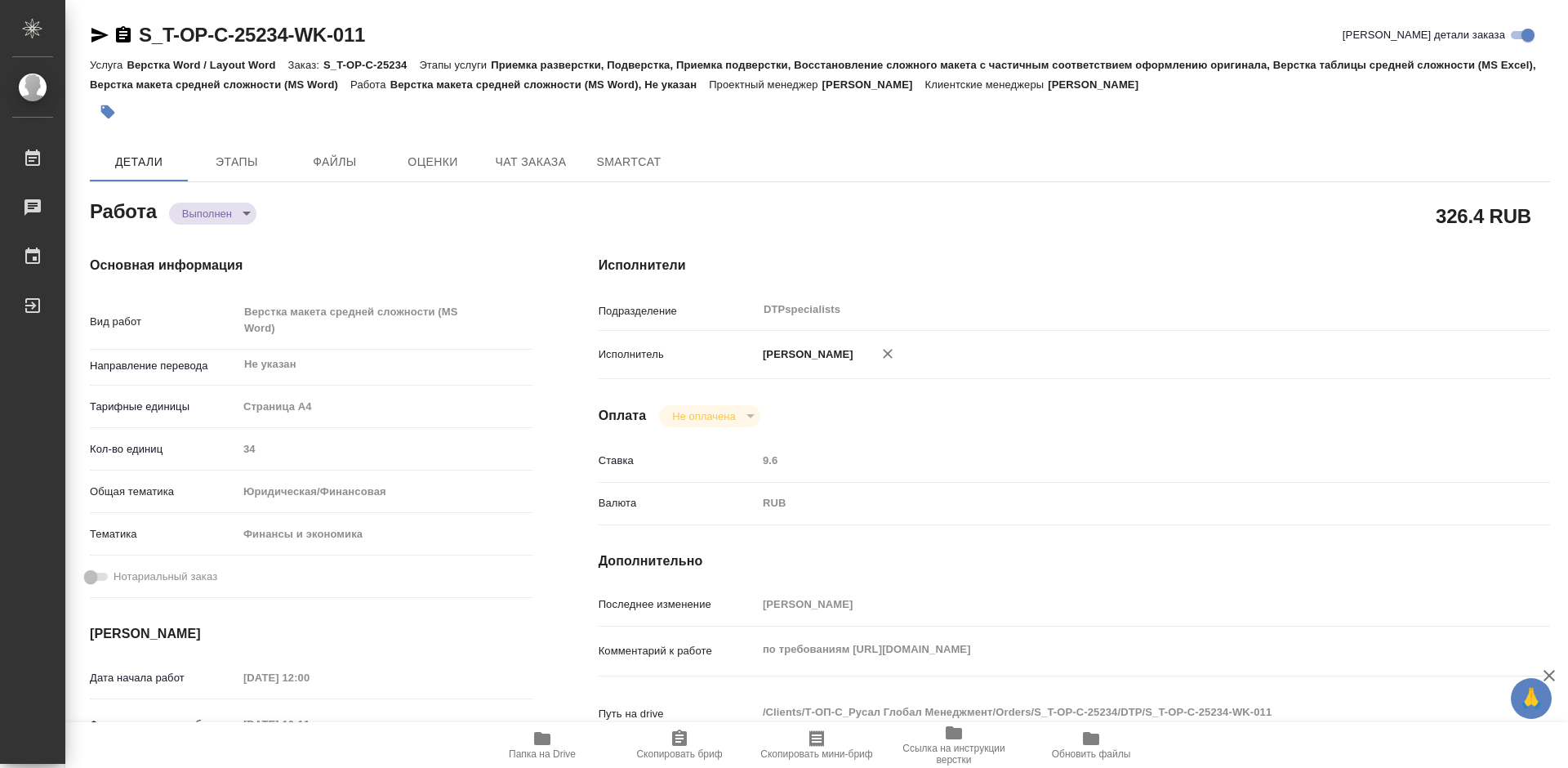
type textarea "x"
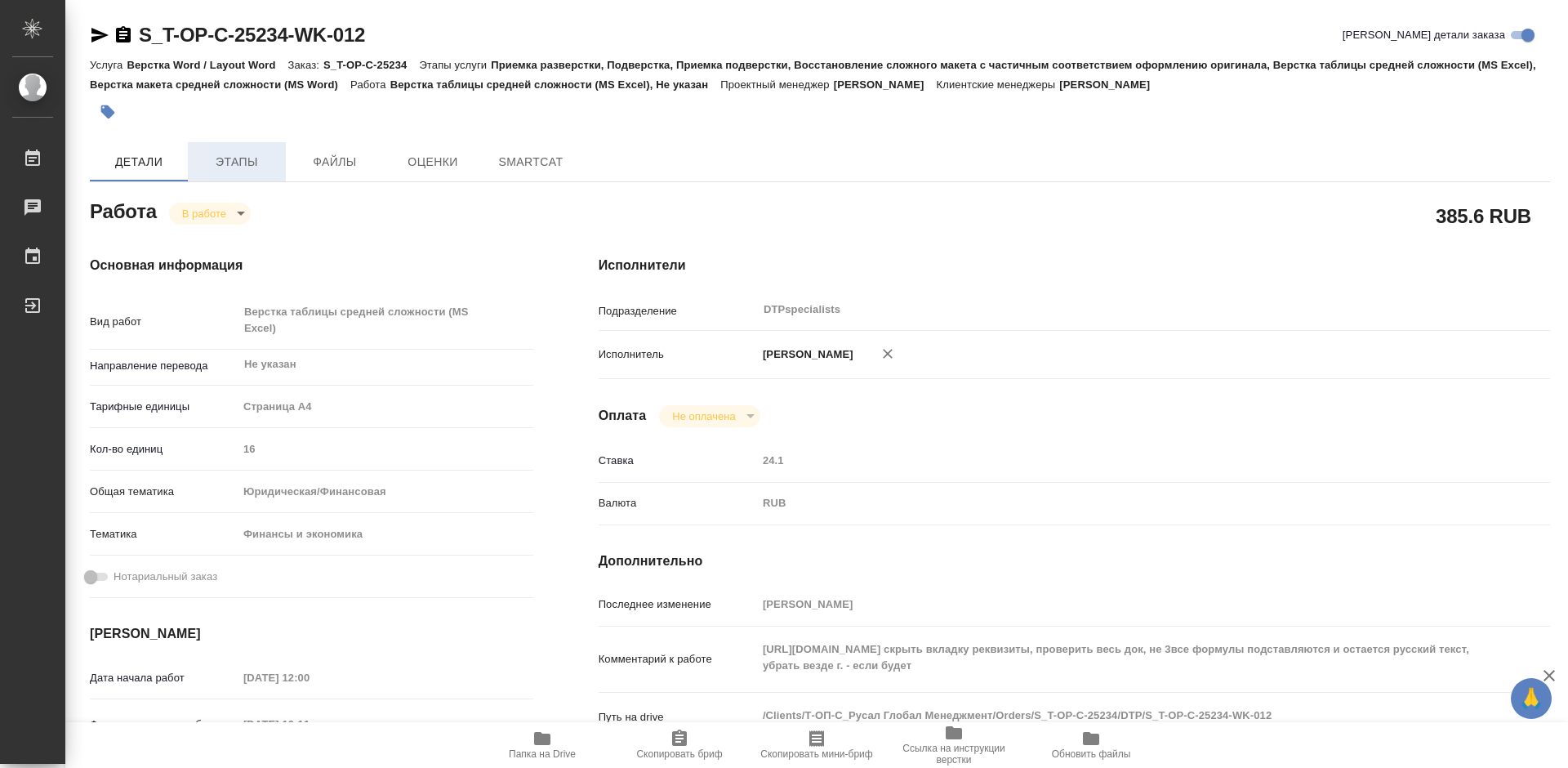
type textarea "x"
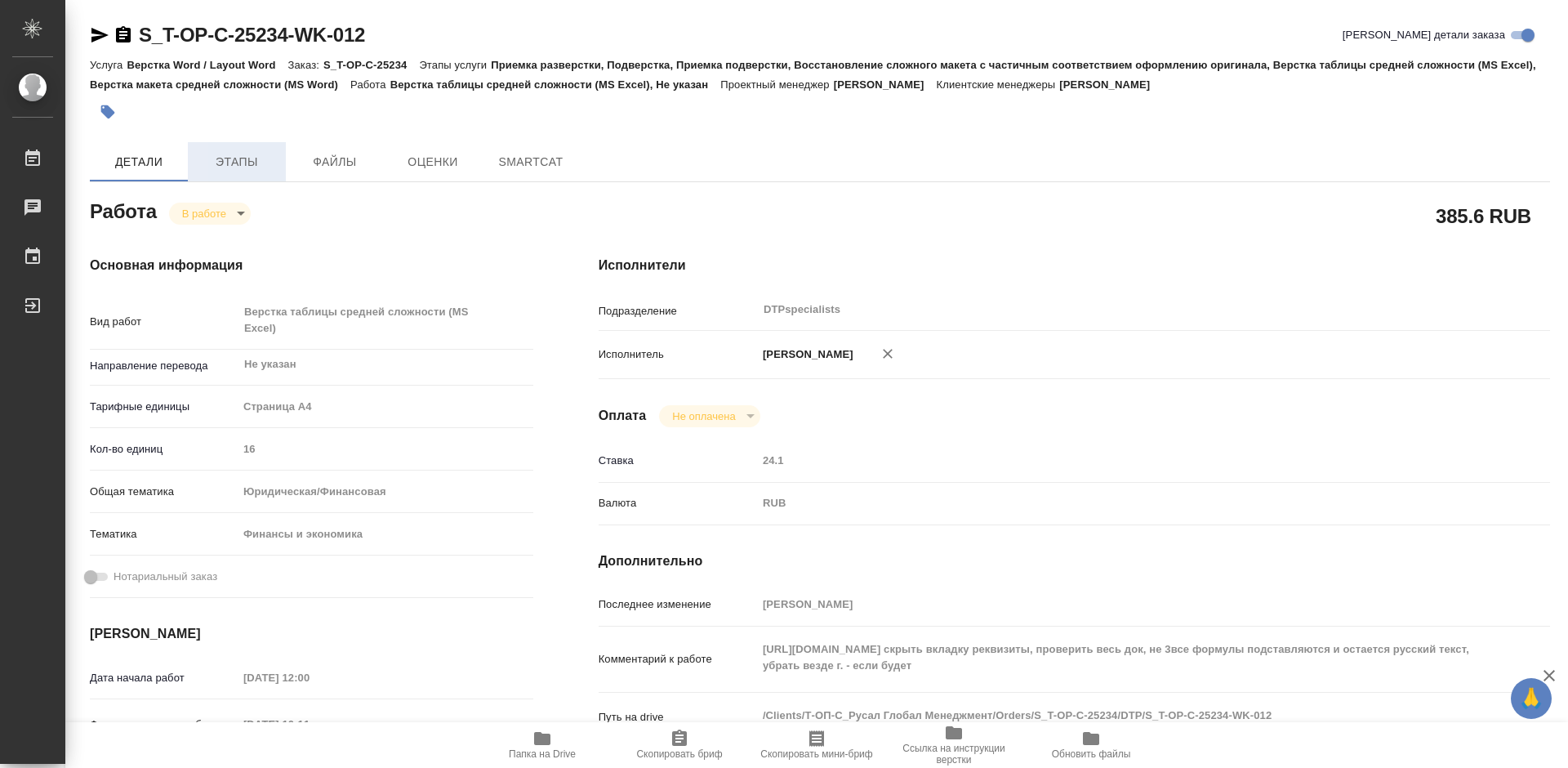
type textarea "x"
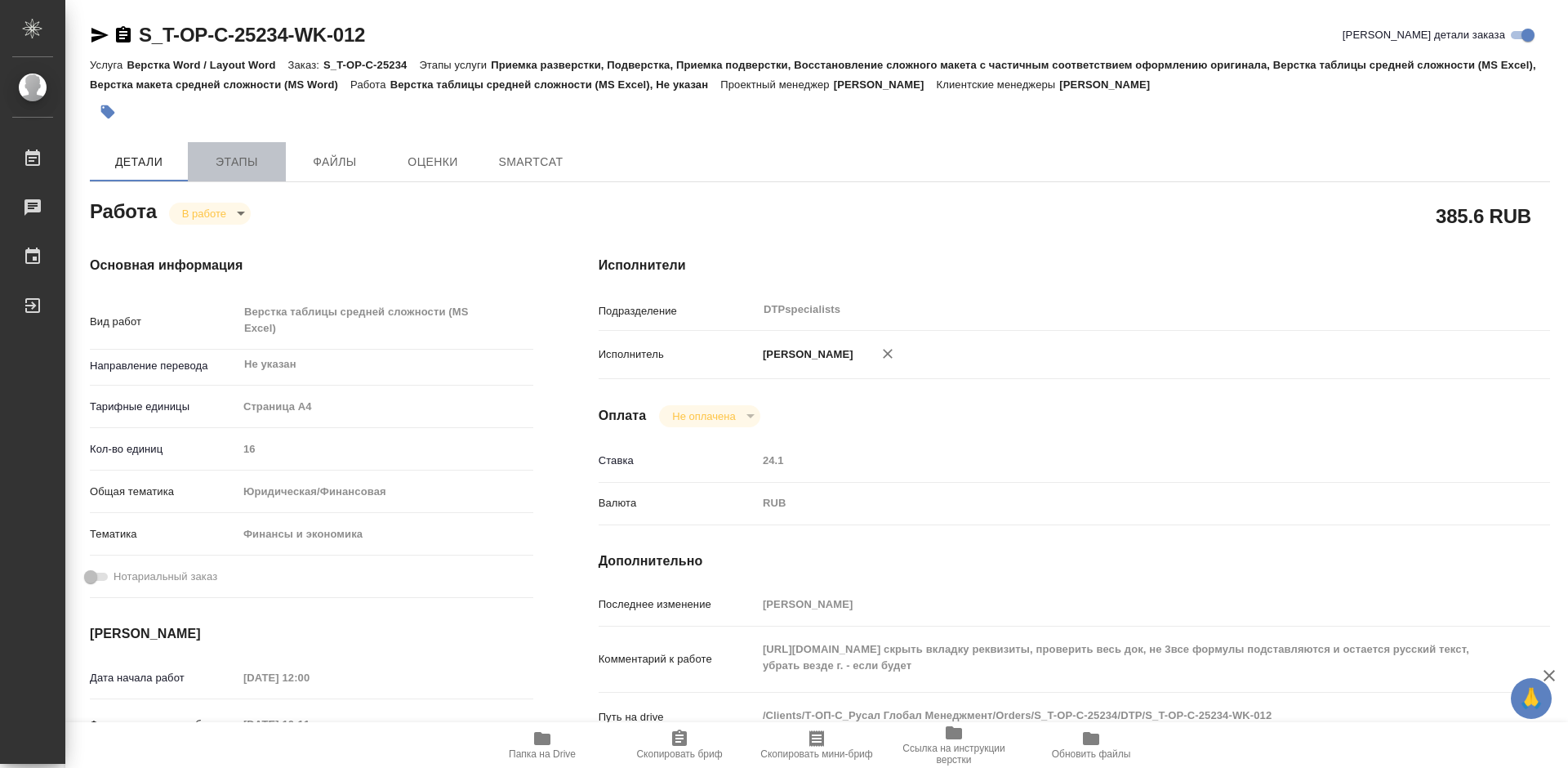
click at [231, 169] on span "Этапы" at bounding box center [237, 162] width 78 height 21
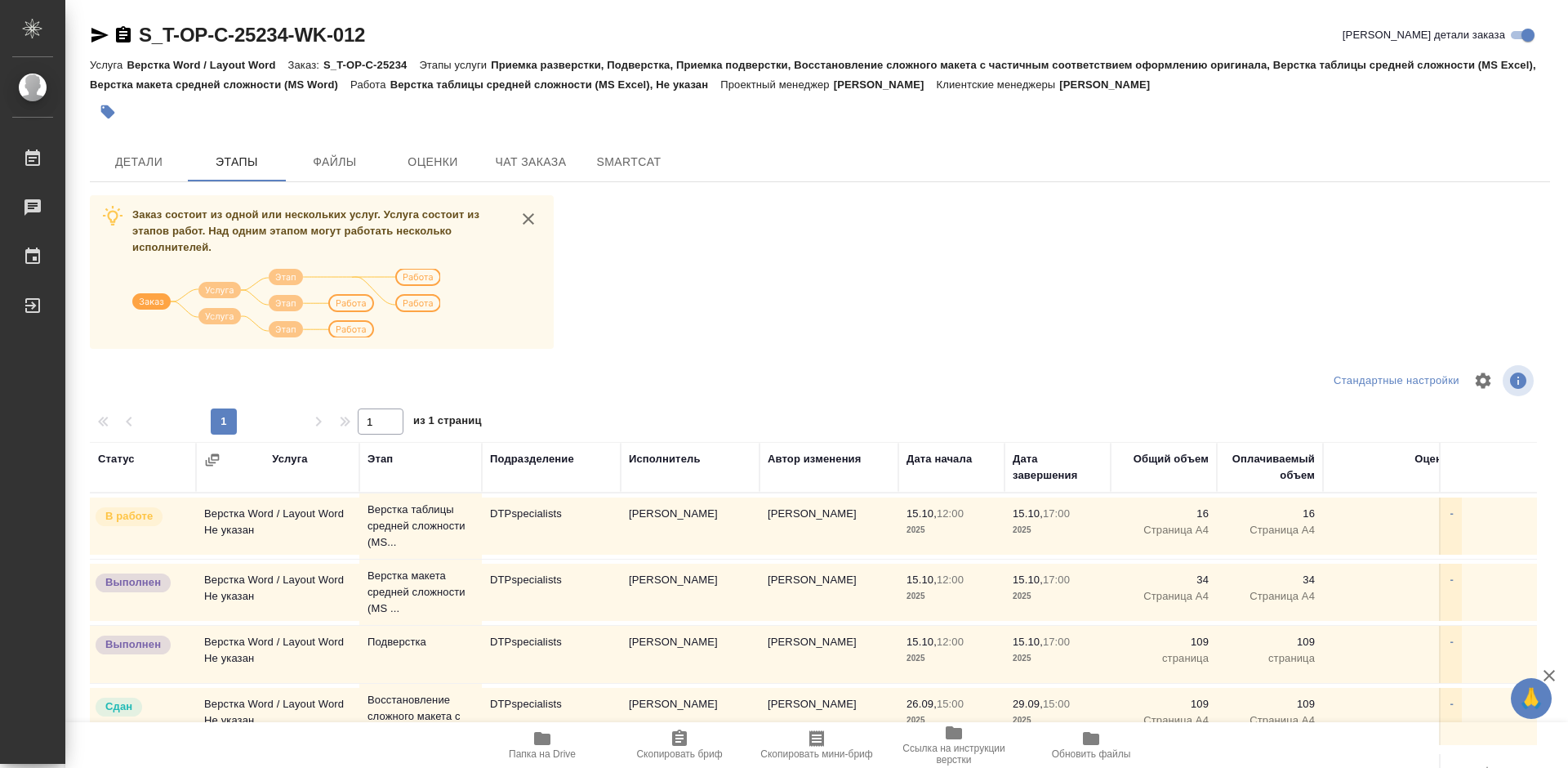
click at [309, 641] on td "Верстка Word / Layout Word Не указан" at bounding box center [277, 654] width 164 height 57
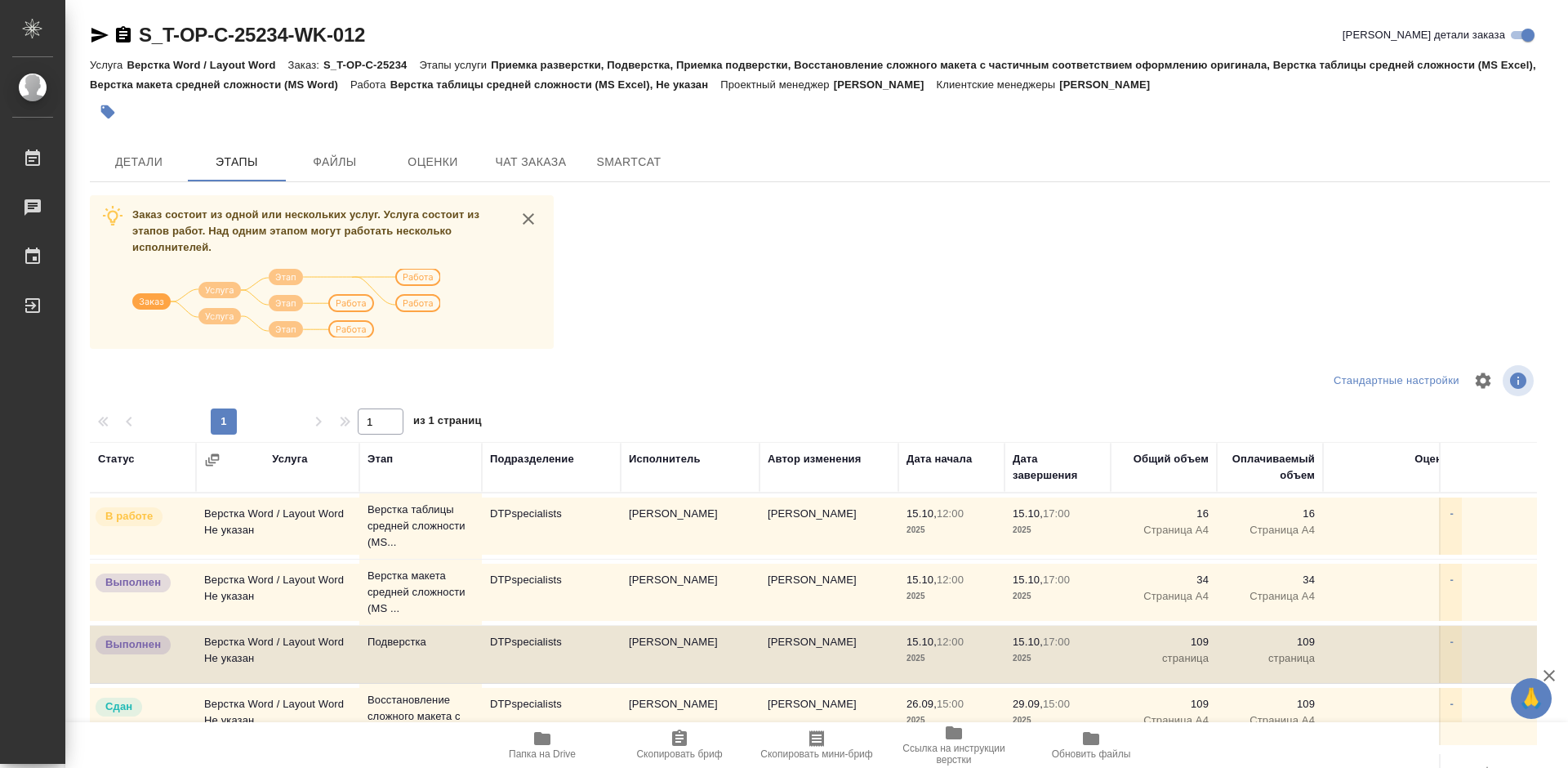
click at [309, 641] on td "Верстка Word / Layout Word Не указан" at bounding box center [277, 654] width 164 height 57
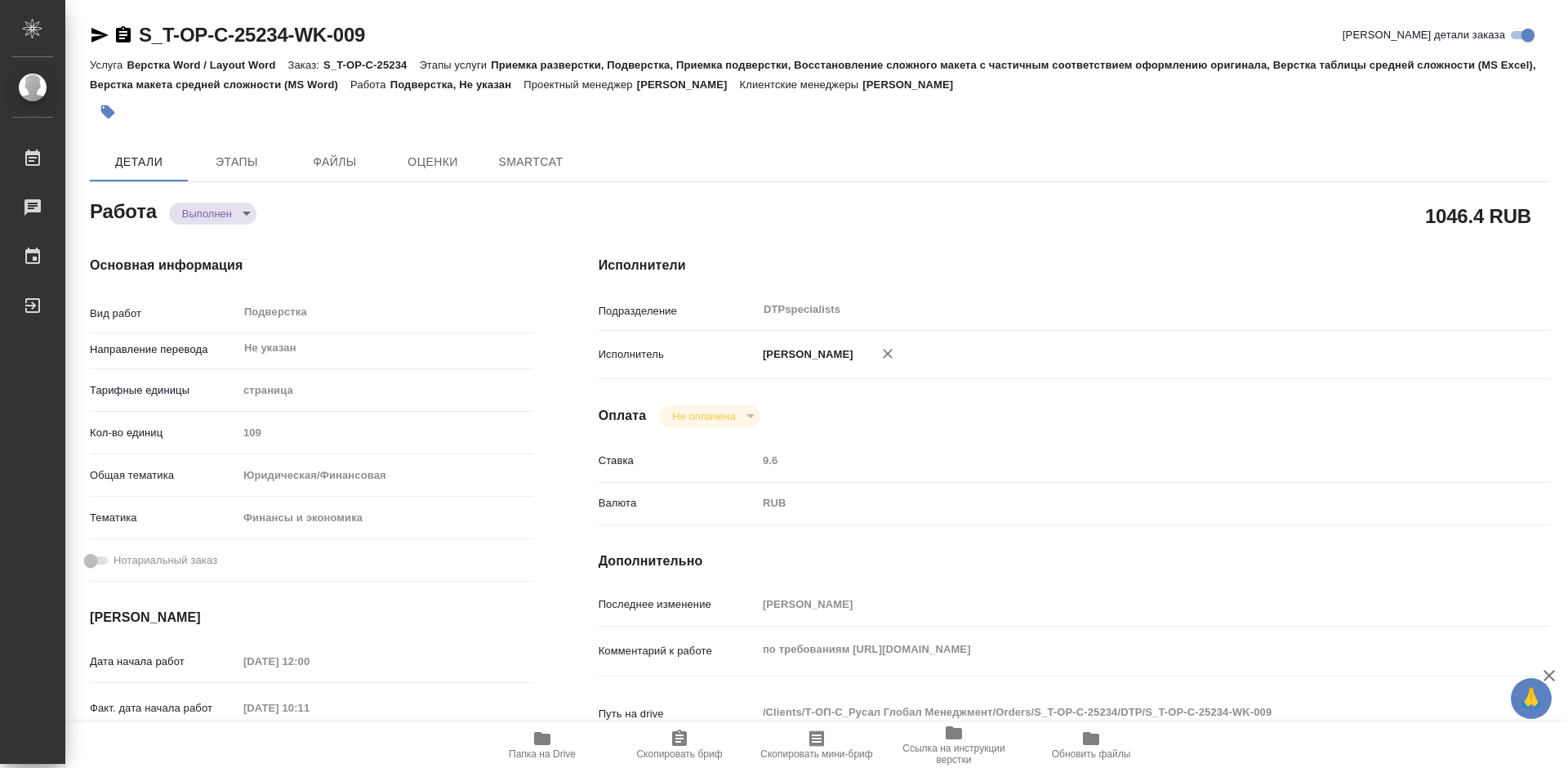
type textarea "x"
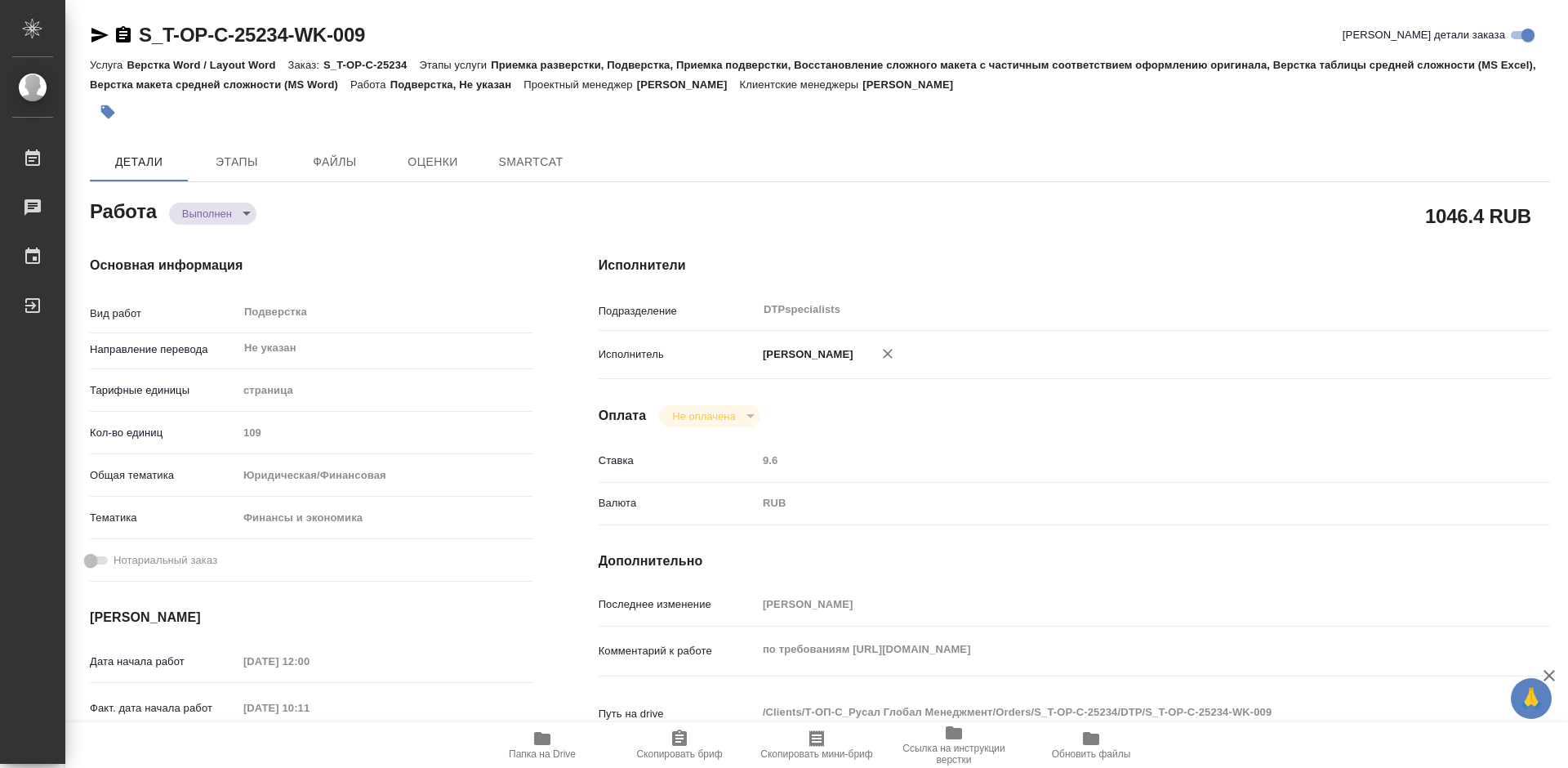
type textarea "x"
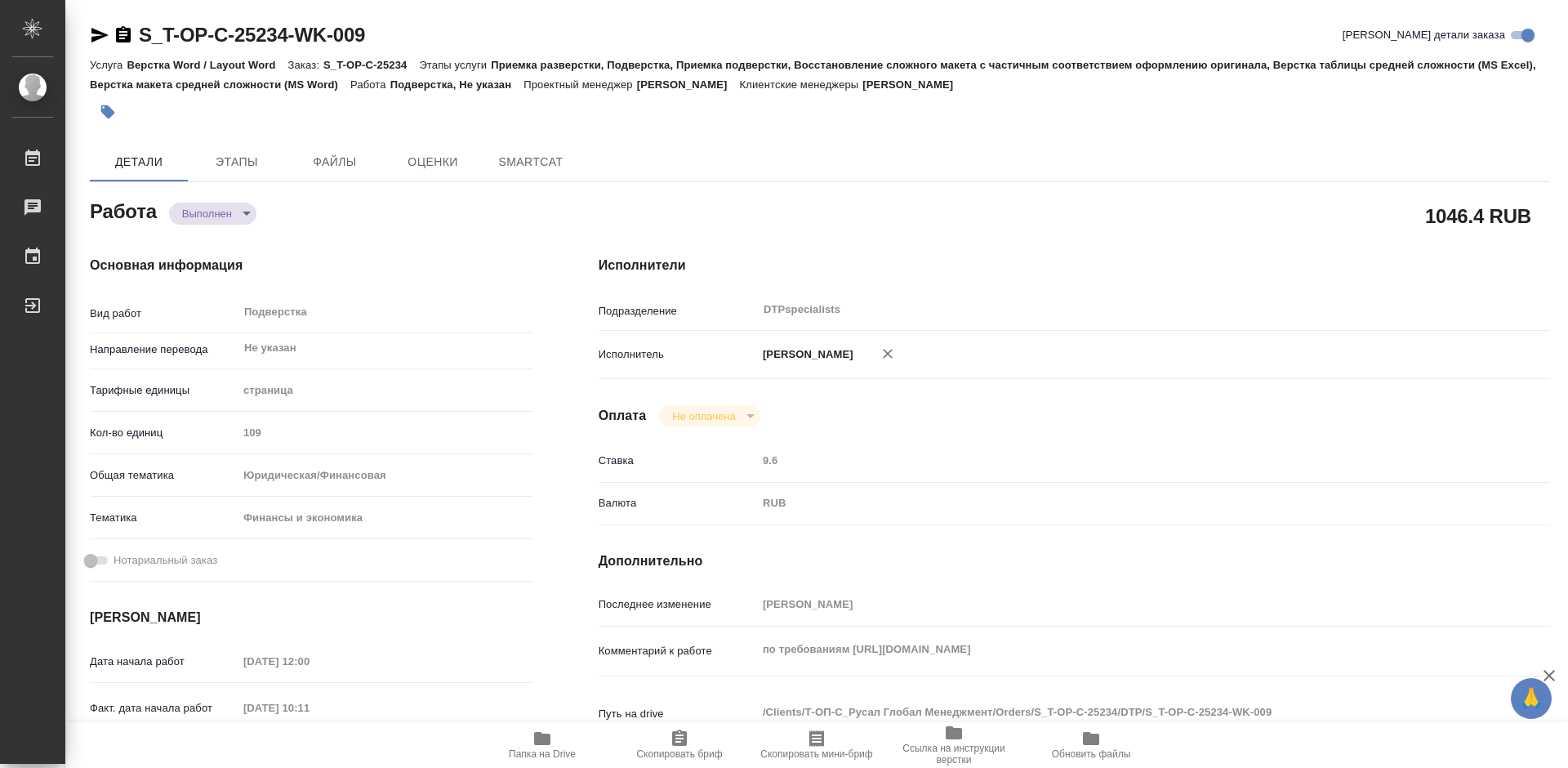
type textarea "x"
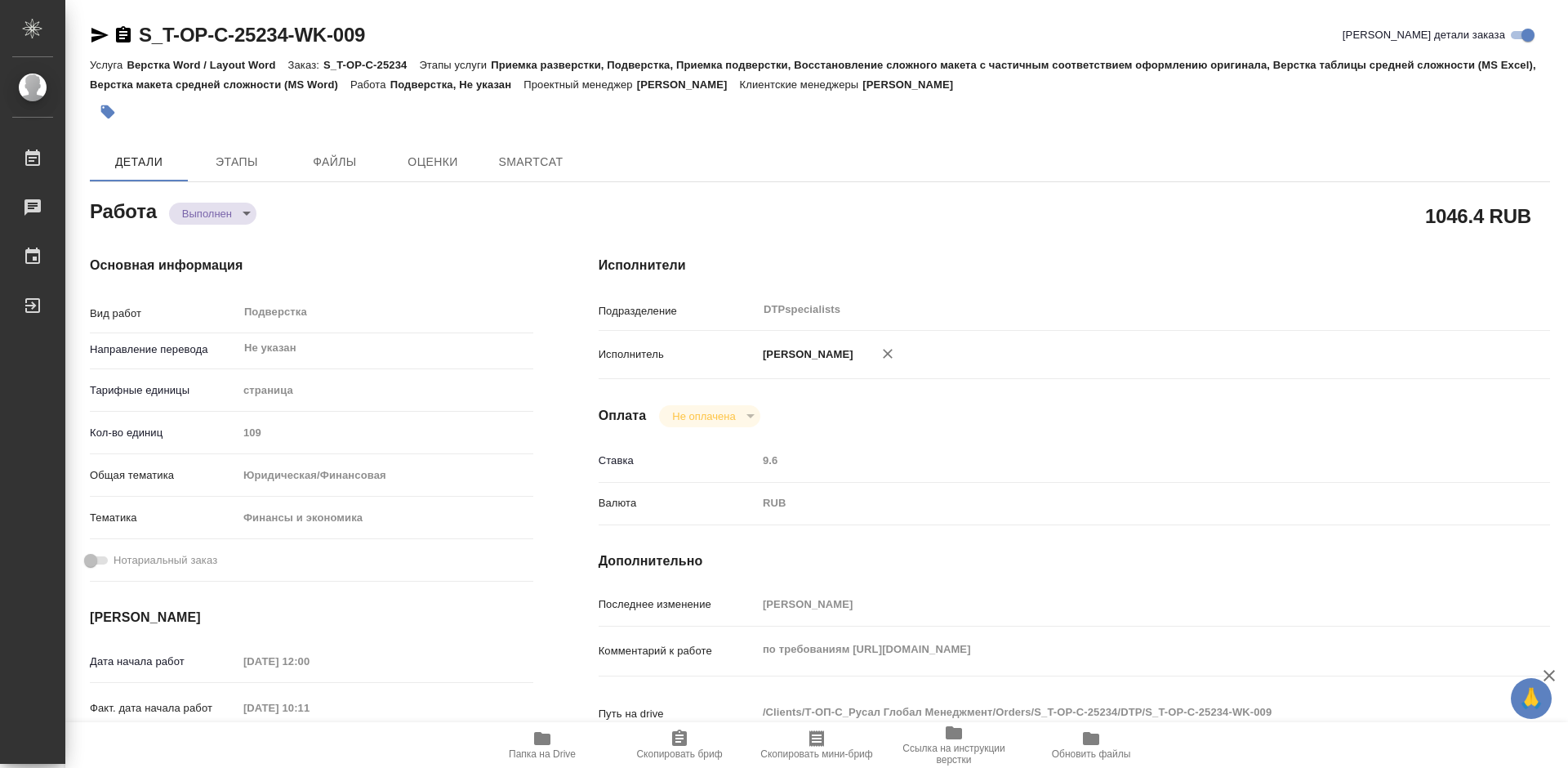
type textarea "x"
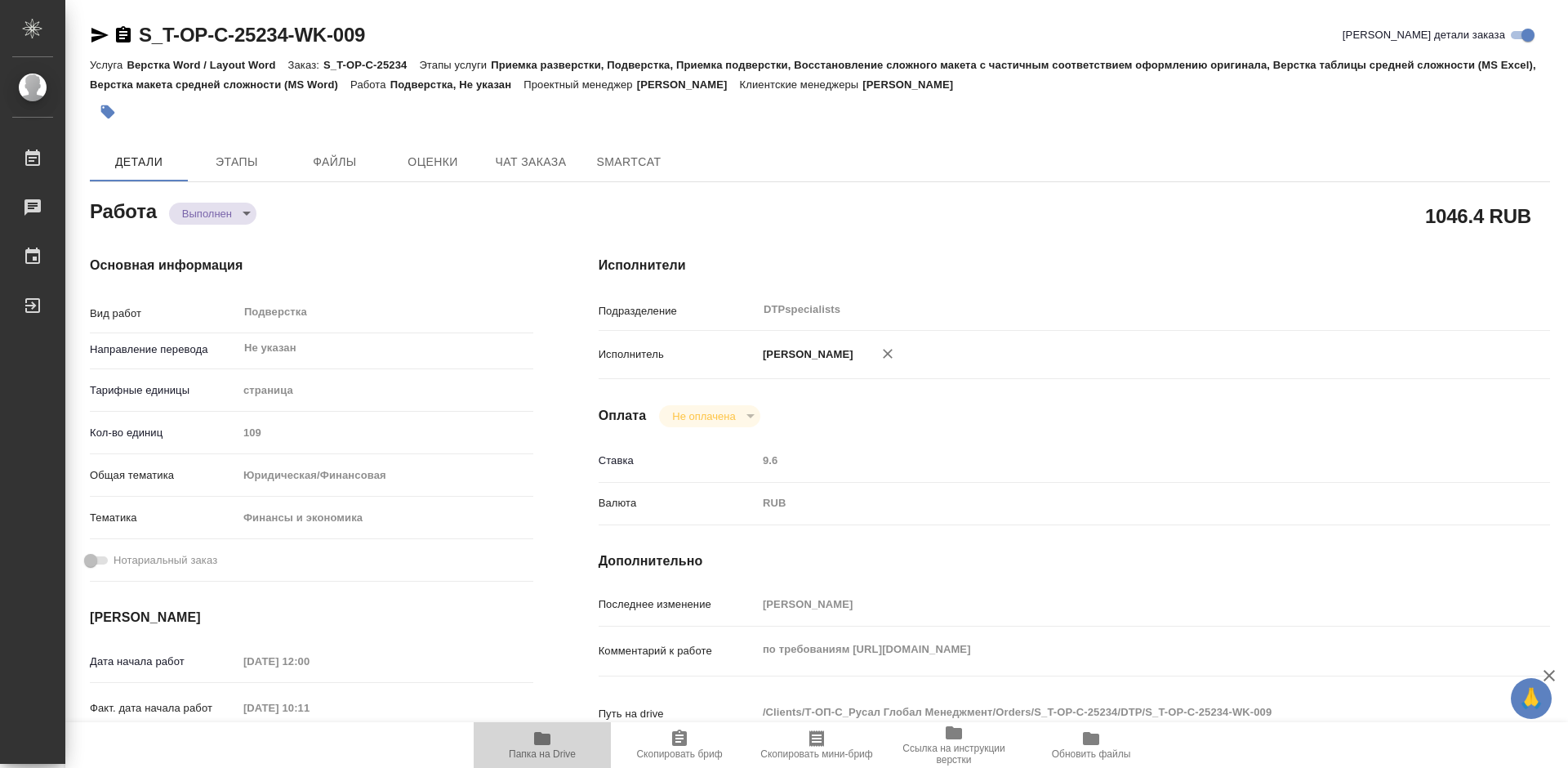
click at [554, 736] on span "Папка на Drive" at bounding box center [542, 744] width 118 height 31
type textarea "x"
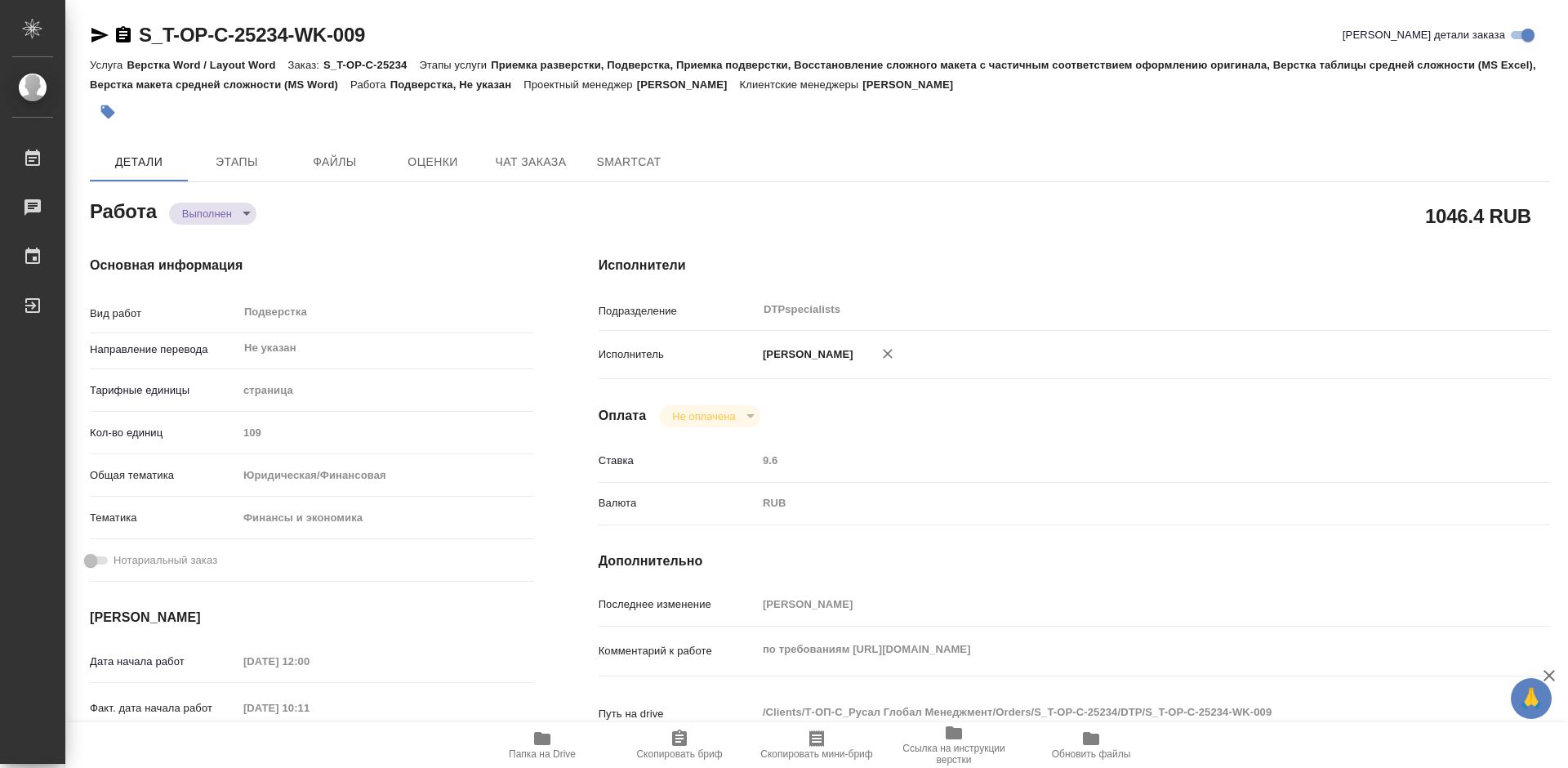
type textarea "x"
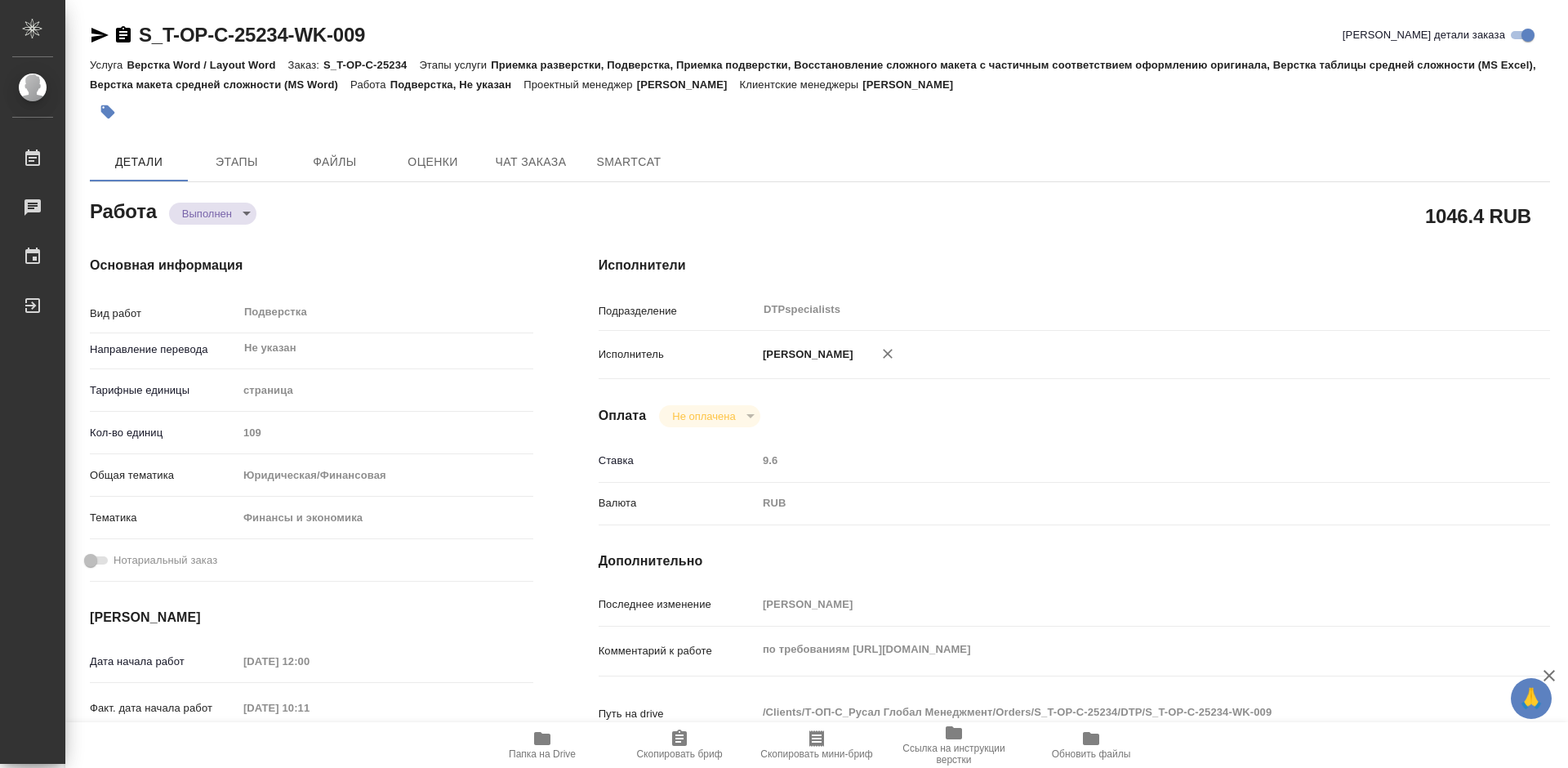
type textarea "x"
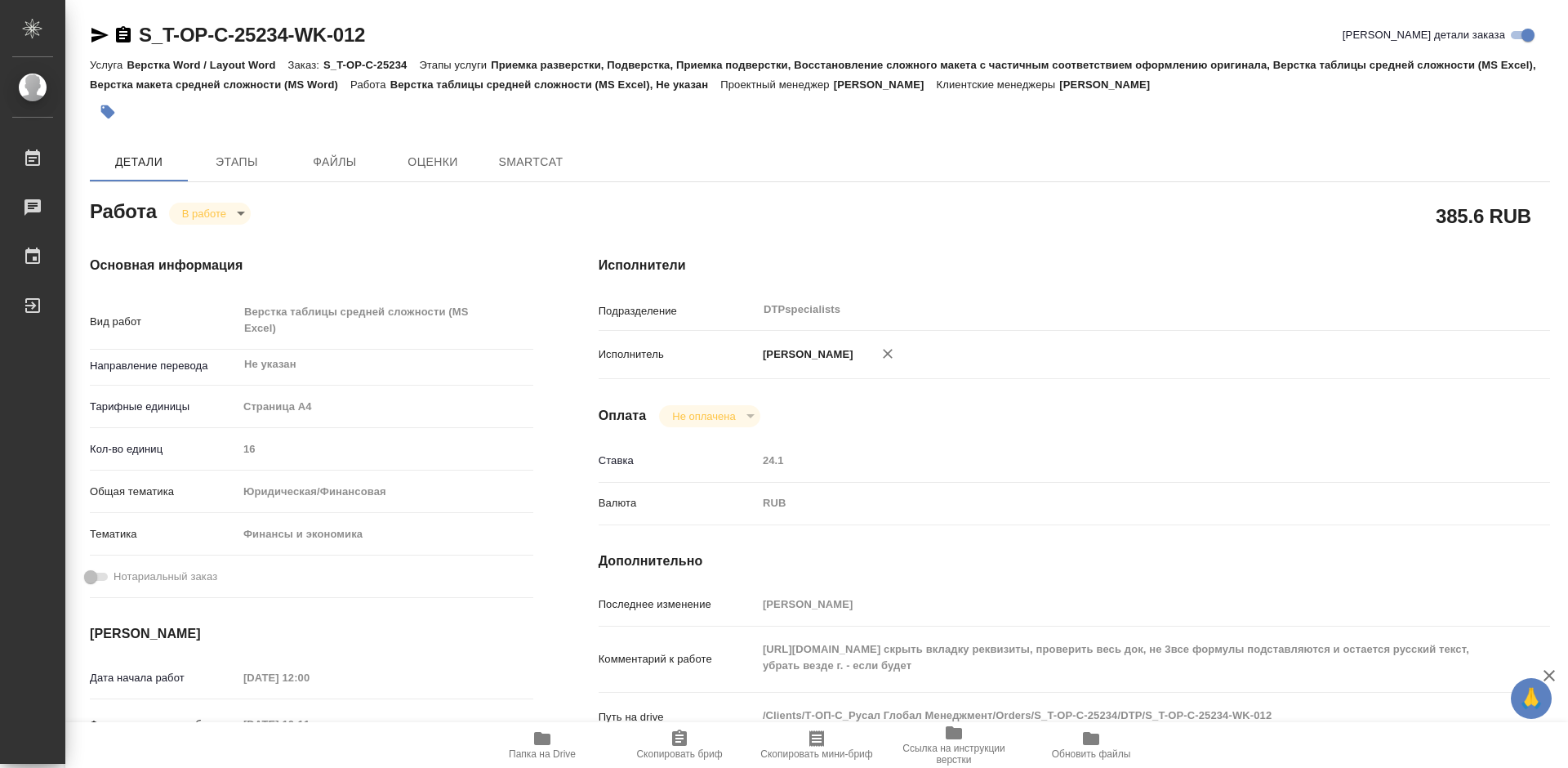
type textarea "x"
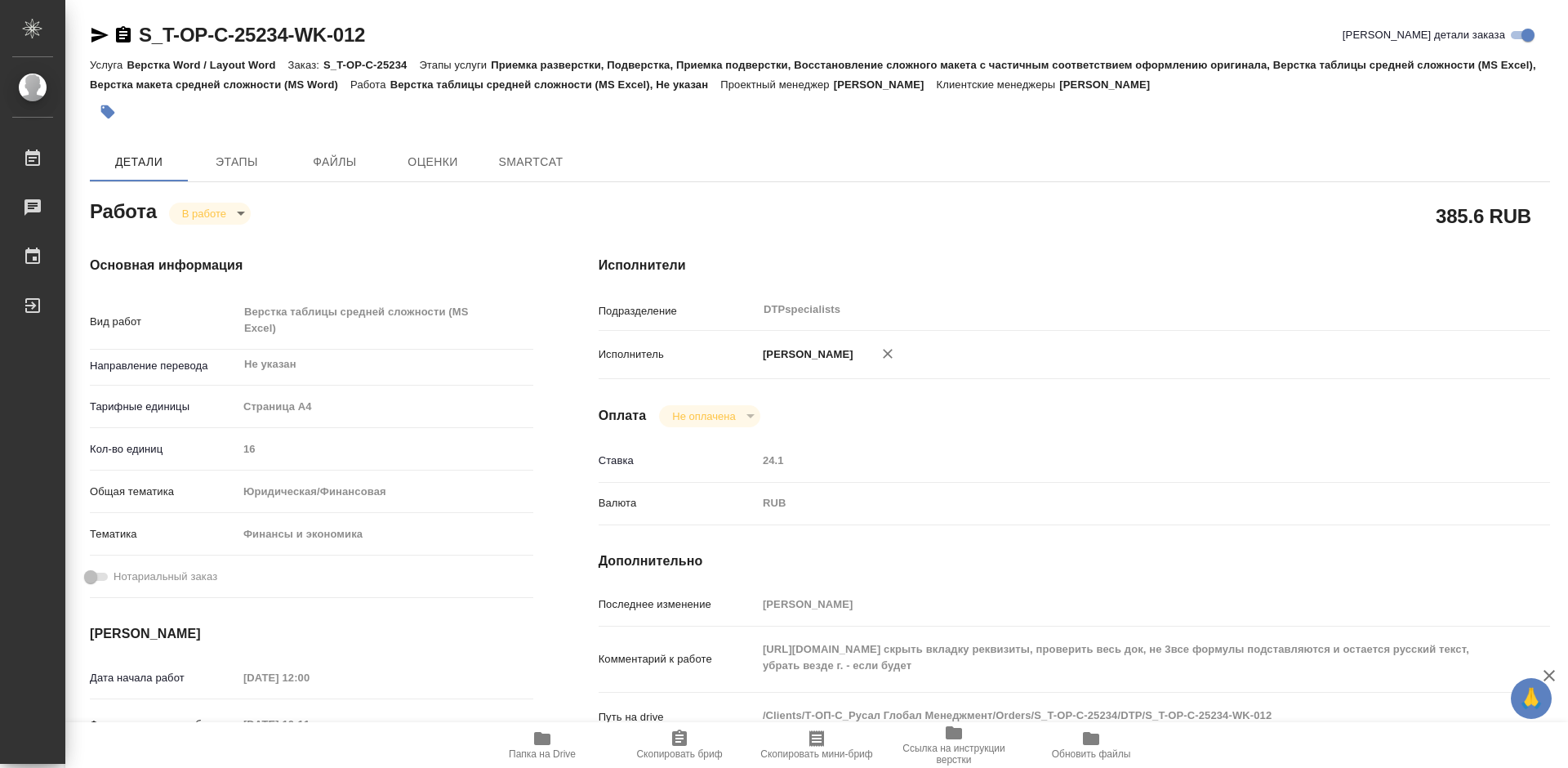
type textarea "x"
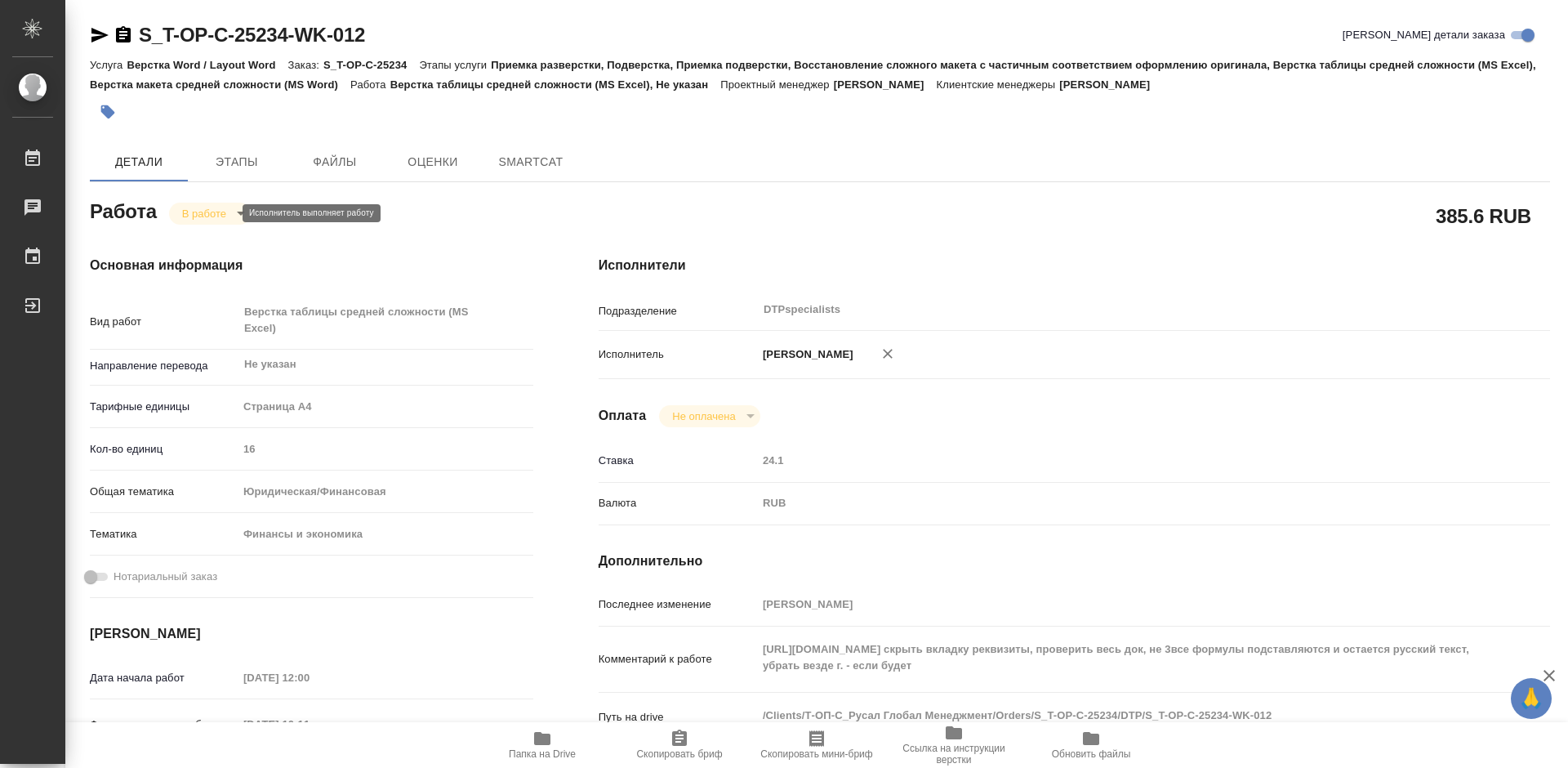
type textarea "x"
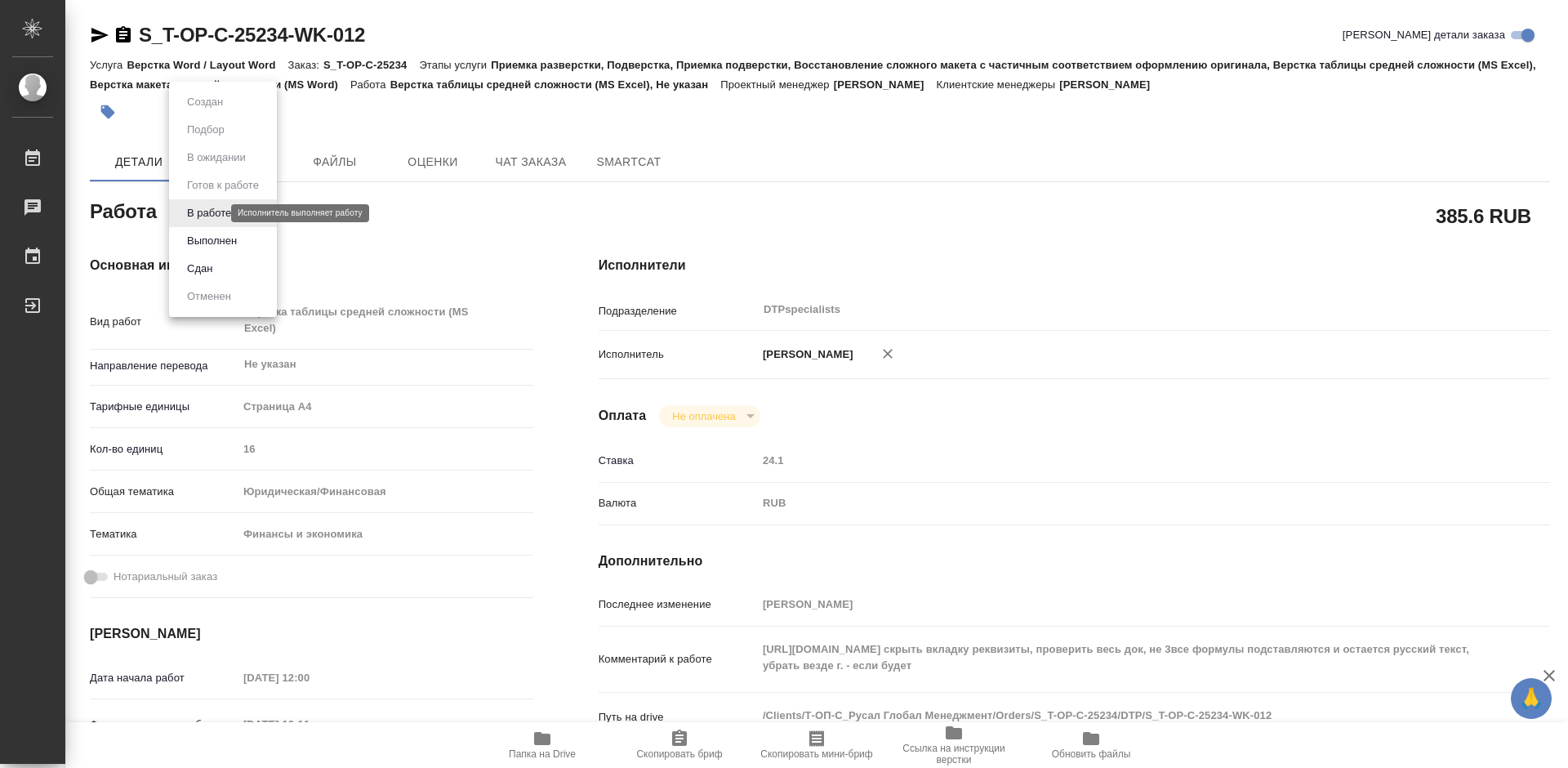
click at [190, 216] on body "🙏 .cls-1 fill:#fff; AWATERA Работы Чаты График Выйти S_T-OP-C-25234-WK-012 Крат…" at bounding box center [784, 384] width 1568 height 768
click at [198, 238] on button "Выполнен" at bounding box center [212, 241] width 60 height 18
type textarea "x"
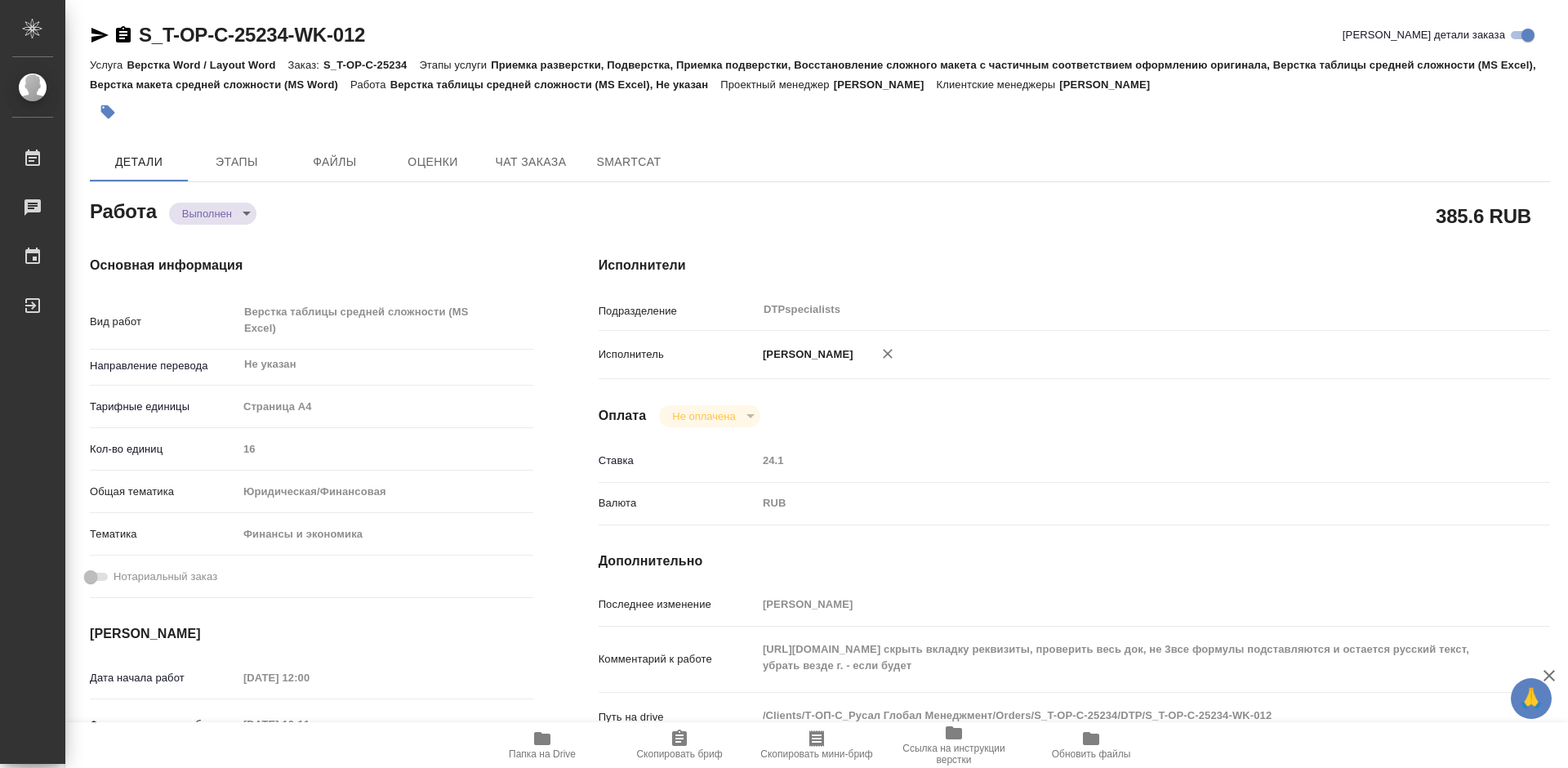
type textarea "x"
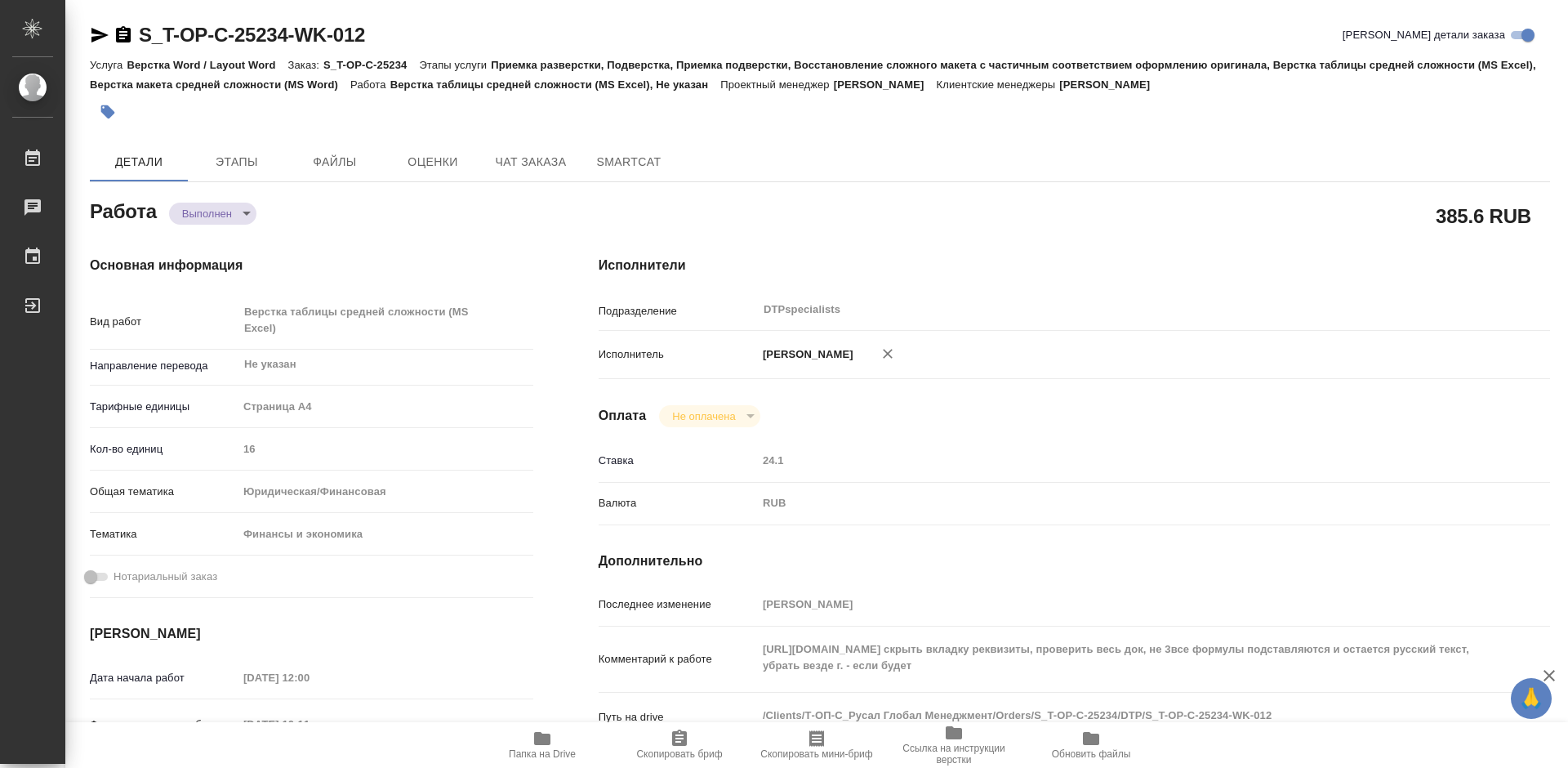
type textarea "x"
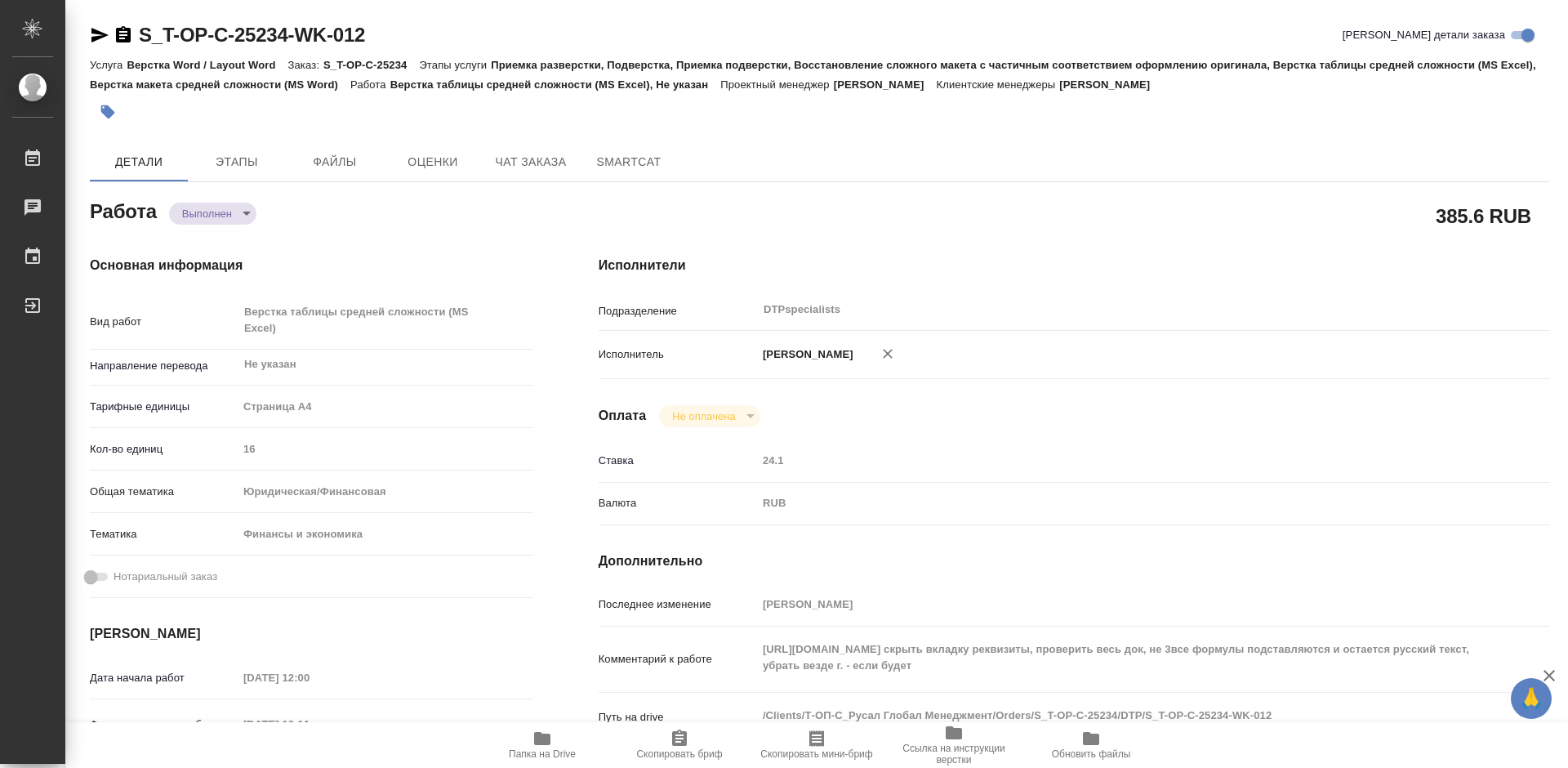
type textarea "x"
